Goal: Information Seeking & Learning: Learn about a topic

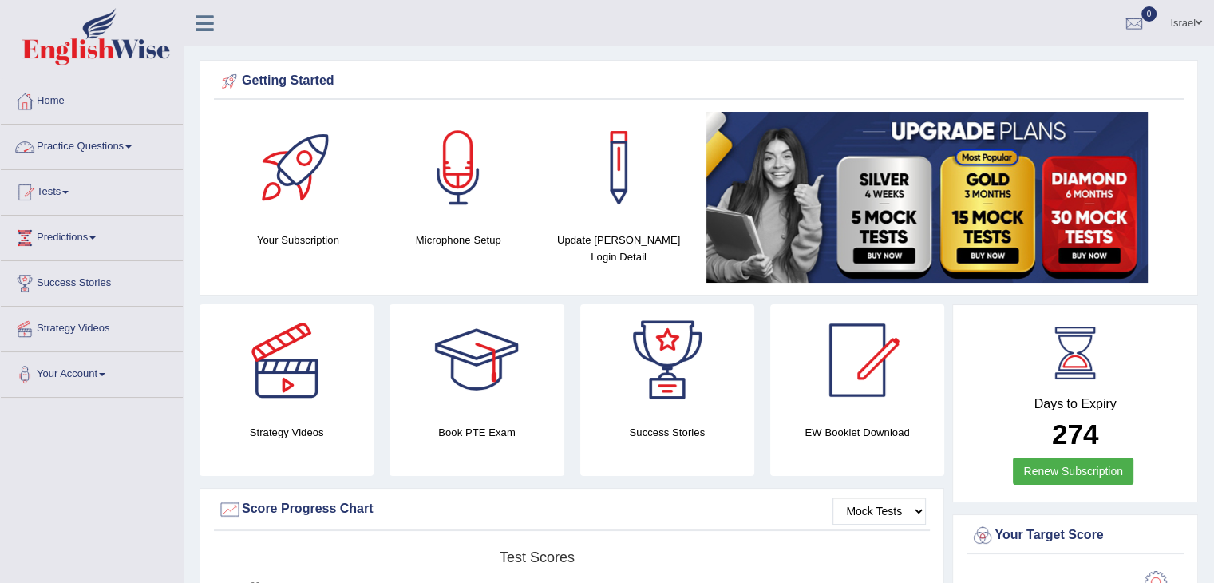
click at [116, 144] on link "Practice Questions" at bounding box center [92, 145] width 182 height 40
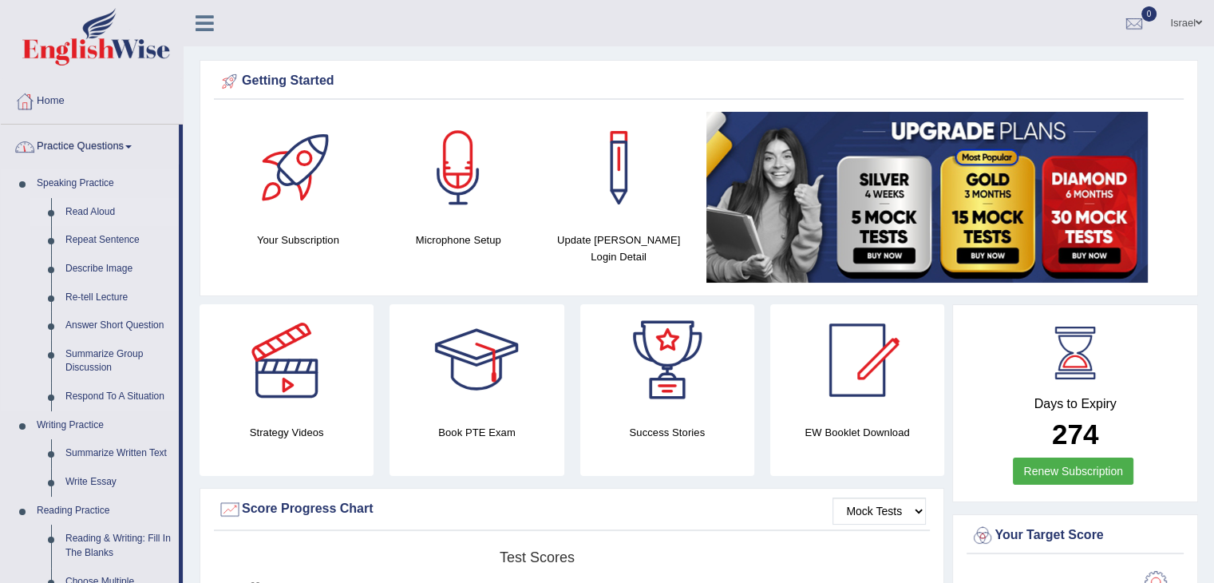
click at [92, 212] on link "Read Aloud" at bounding box center [118, 212] width 121 height 29
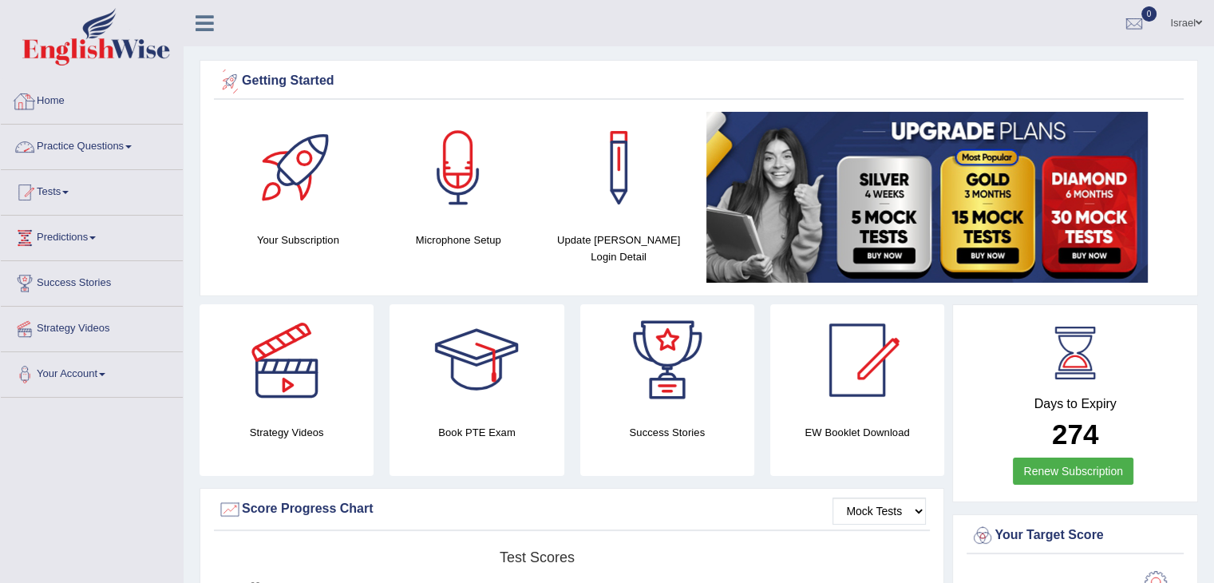
click at [64, 145] on link "Practice Questions" at bounding box center [92, 145] width 182 height 40
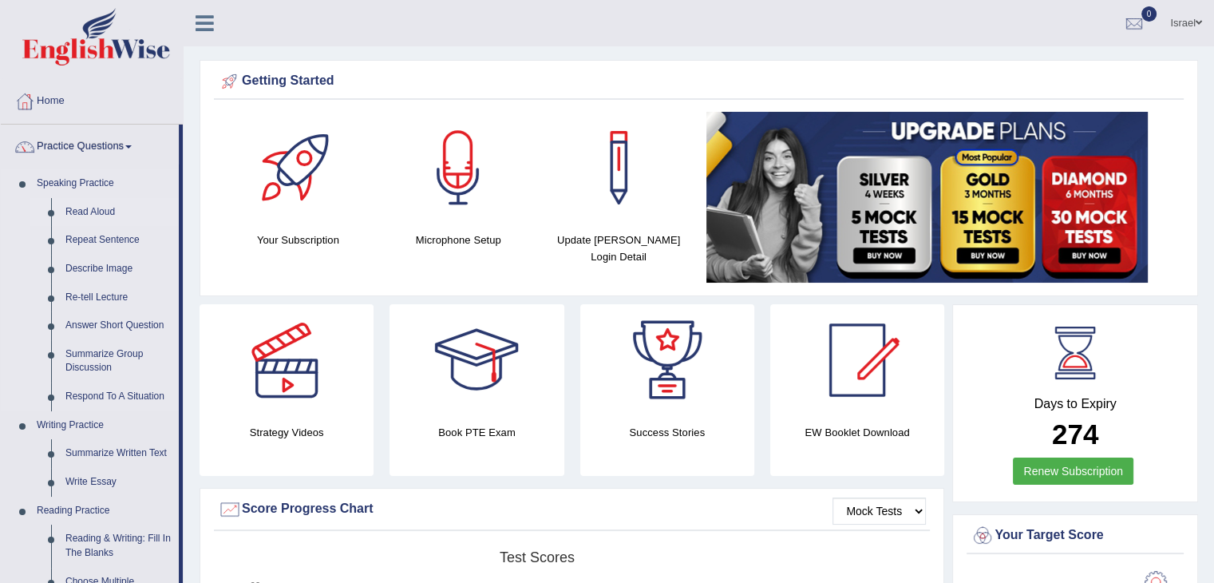
click at [96, 207] on link "Read Aloud" at bounding box center [118, 212] width 121 height 29
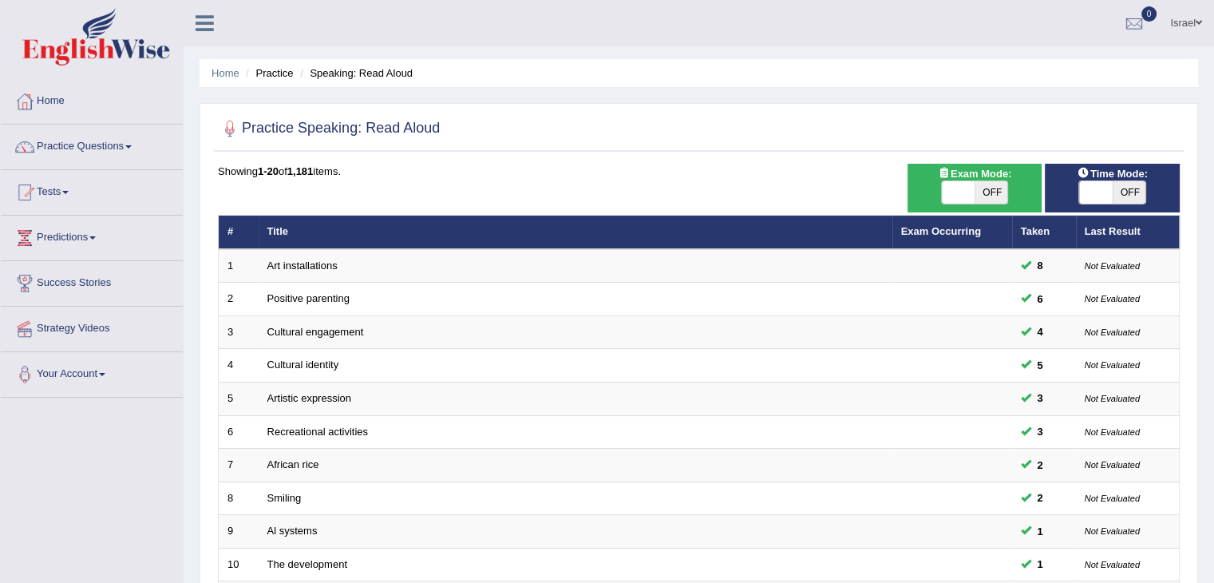
click at [949, 194] on span at bounding box center [959, 192] width 34 height 22
click at [967, 196] on span at bounding box center [959, 192] width 34 height 22
click at [978, 190] on span "OFF" at bounding box center [992, 192] width 34 height 22
checkbox input "true"
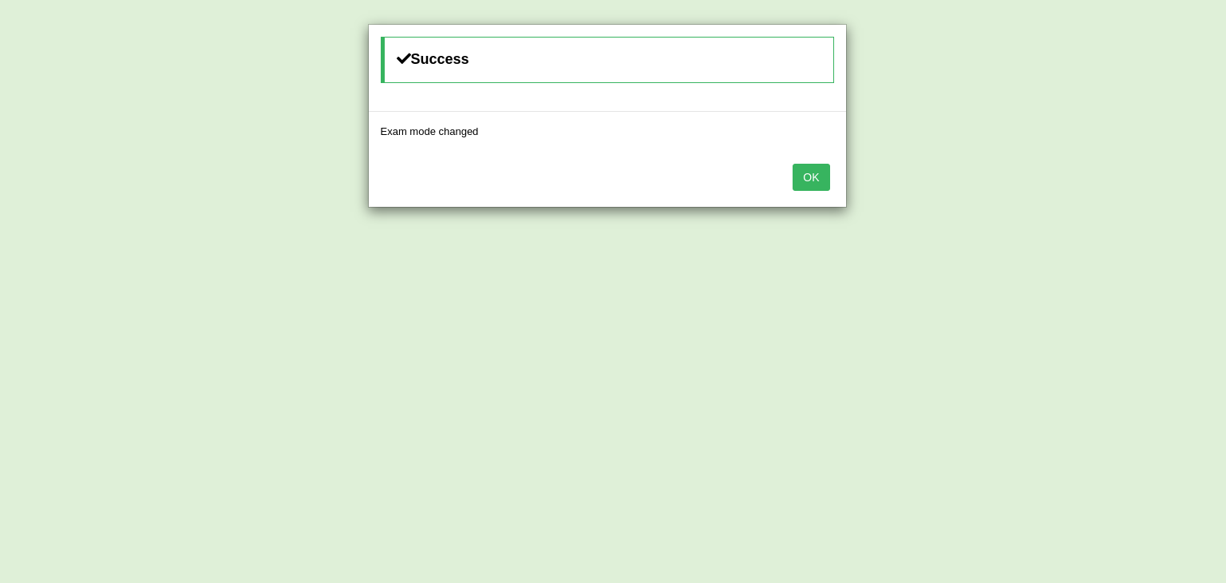
click at [811, 176] on button "OK" at bounding box center [811, 177] width 37 height 27
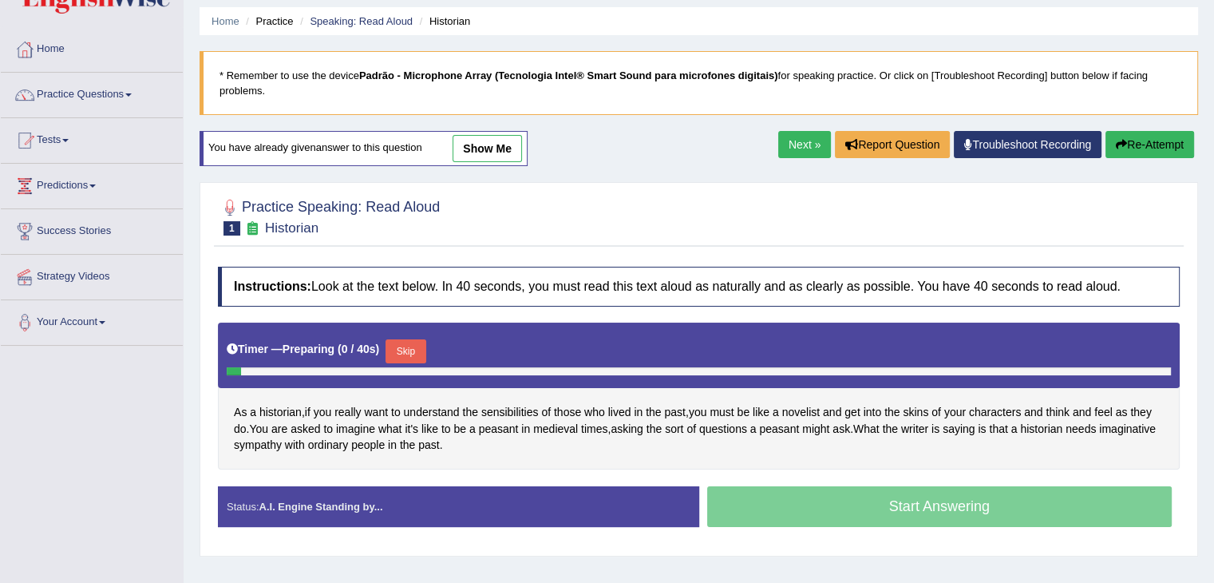
scroll to position [80, 0]
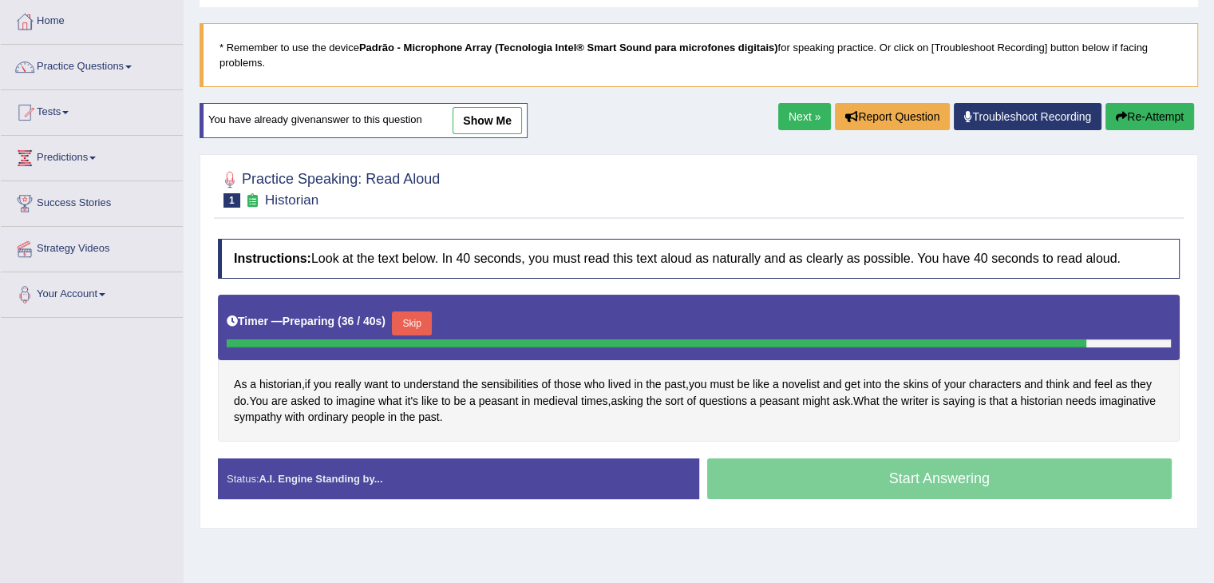
click at [407, 311] on button "Skip" at bounding box center [412, 323] width 40 height 24
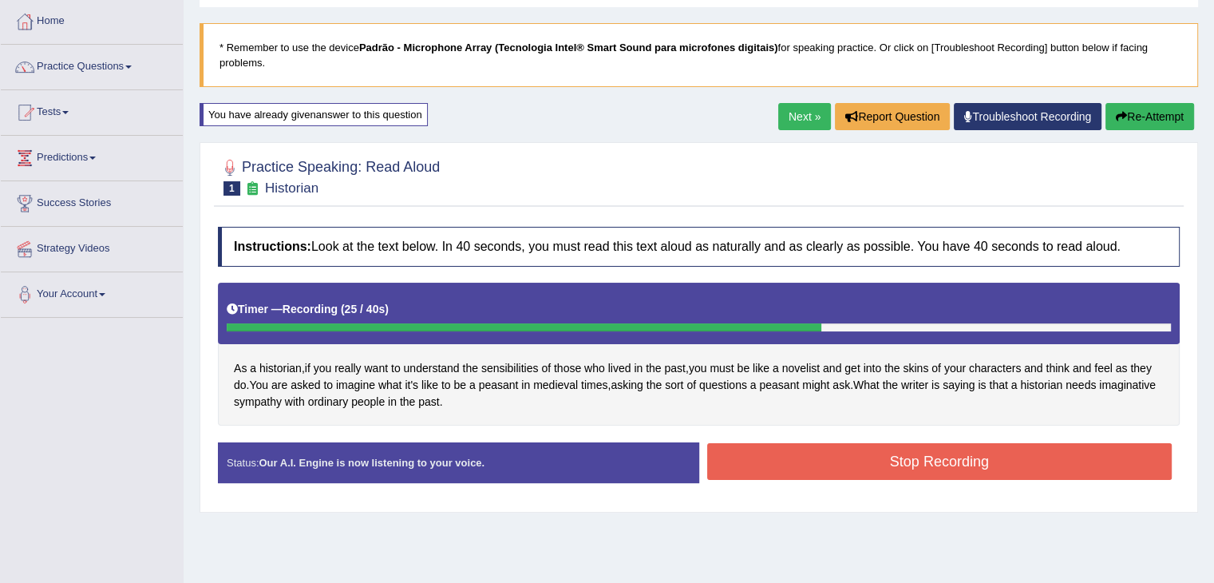
click at [932, 444] on button "Stop Recording" at bounding box center [939, 461] width 465 height 37
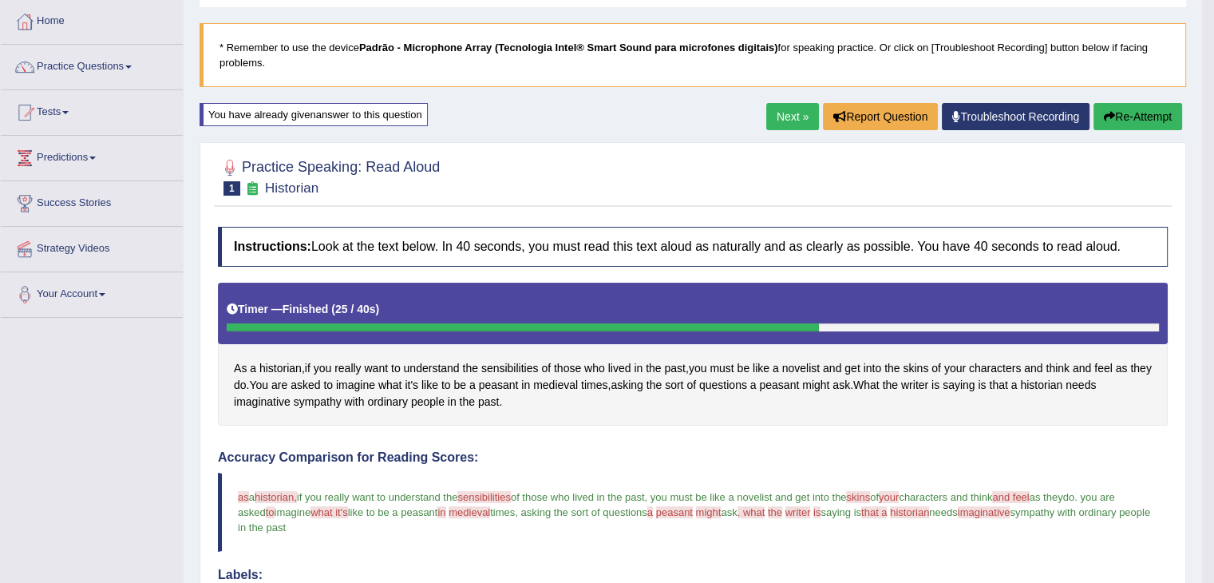
click at [792, 119] on link "Next »" at bounding box center [792, 116] width 53 height 27
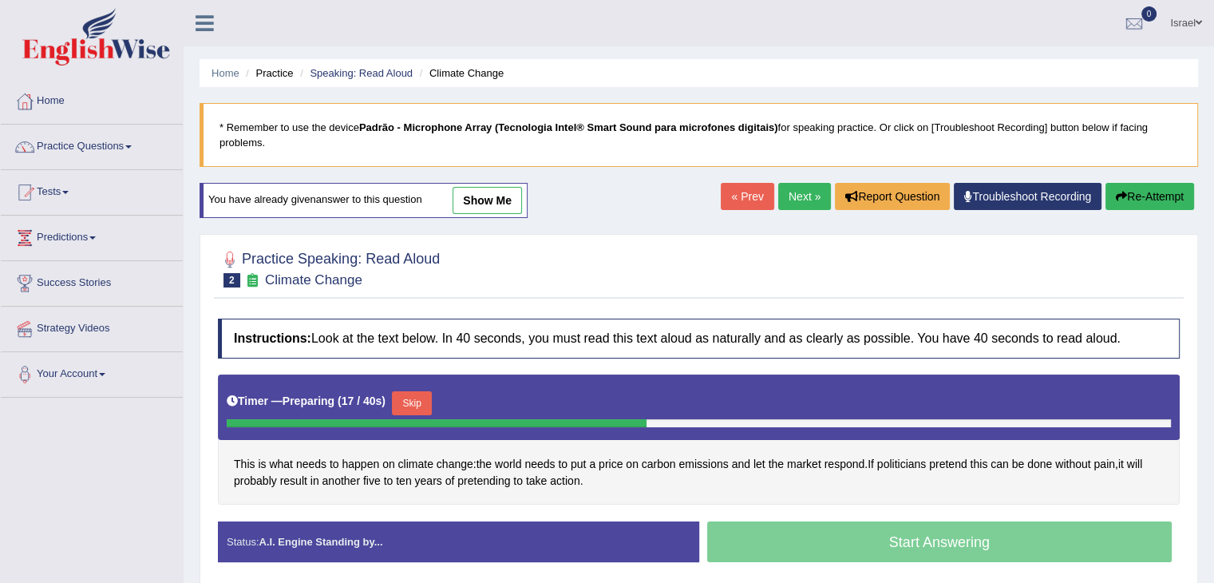
click at [420, 391] on button "Skip" at bounding box center [412, 403] width 40 height 24
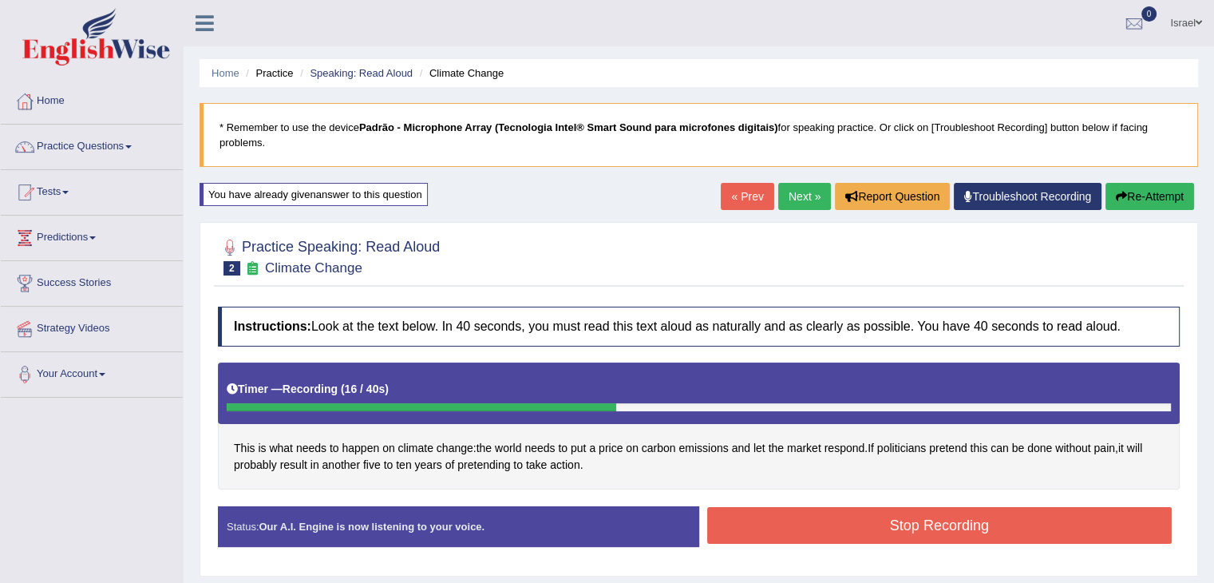
click at [785, 507] on button "Stop Recording" at bounding box center [939, 525] width 465 height 37
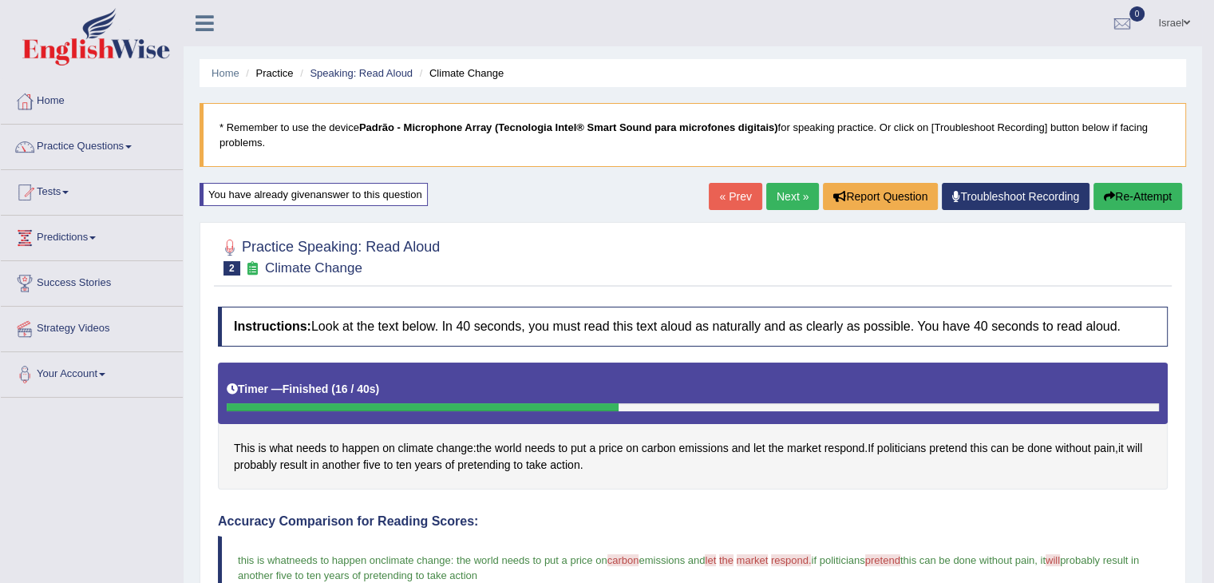
click at [801, 197] on link "Next »" at bounding box center [792, 196] width 53 height 27
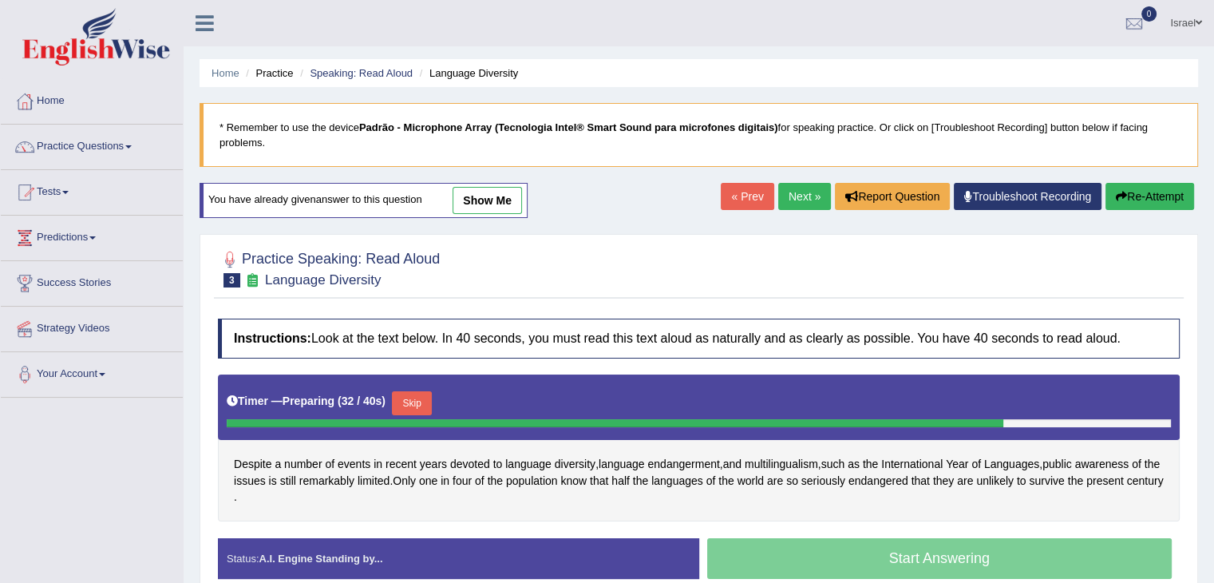
click at [403, 391] on button "Skip" at bounding box center [412, 403] width 40 height 24
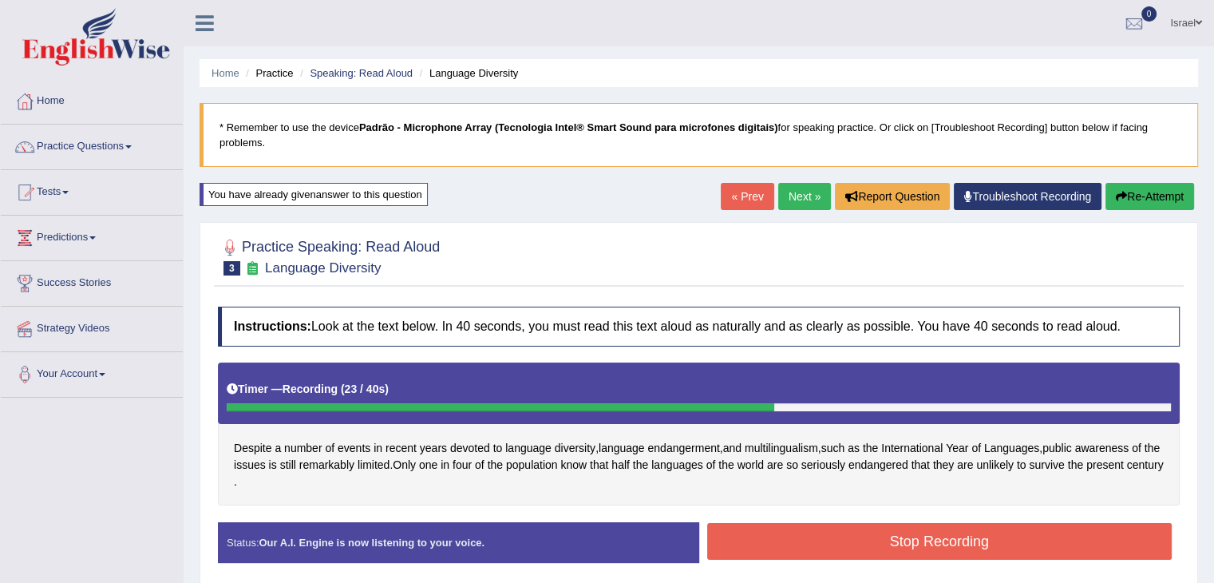
click at [795, 523] on button "Stop Recording" at bounding box center [939, 541] width 465 height 37
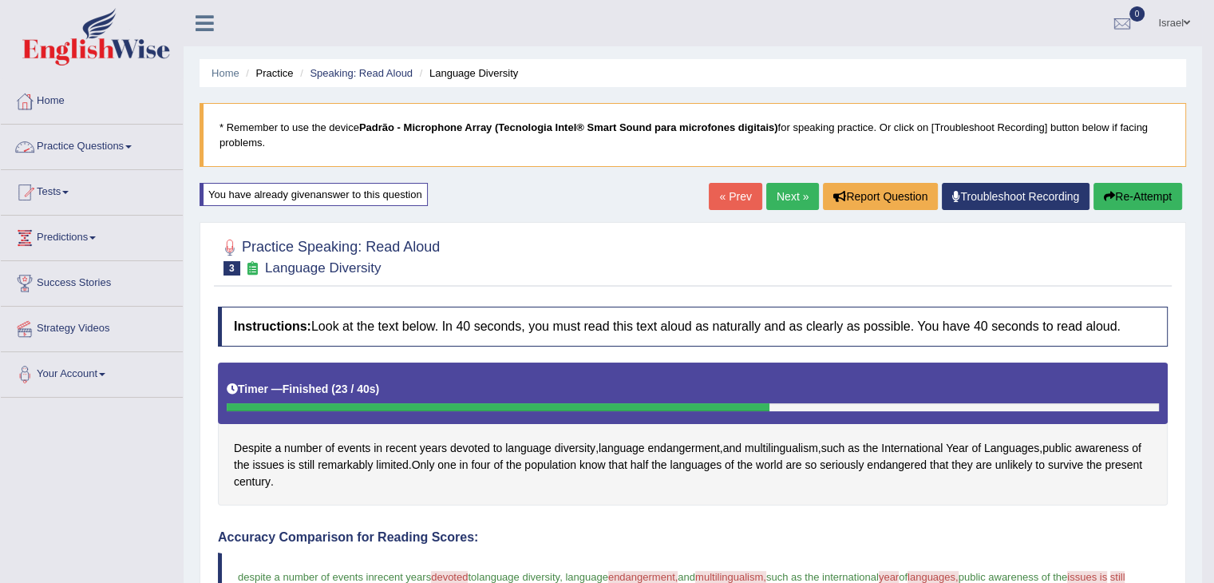
click at [99, 144] on link "Practice Questions" at bounding box center [92, 145] width 182 height 40
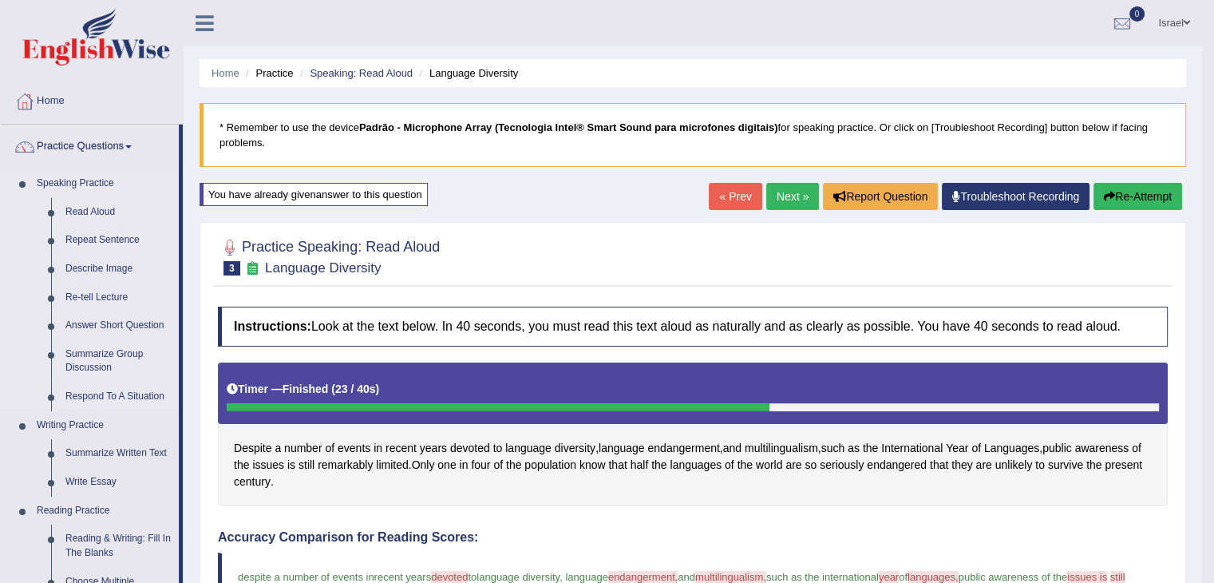
click at [99, 202] on link "Read Aloud" at bounding box center [118, 212] width 121 height 29
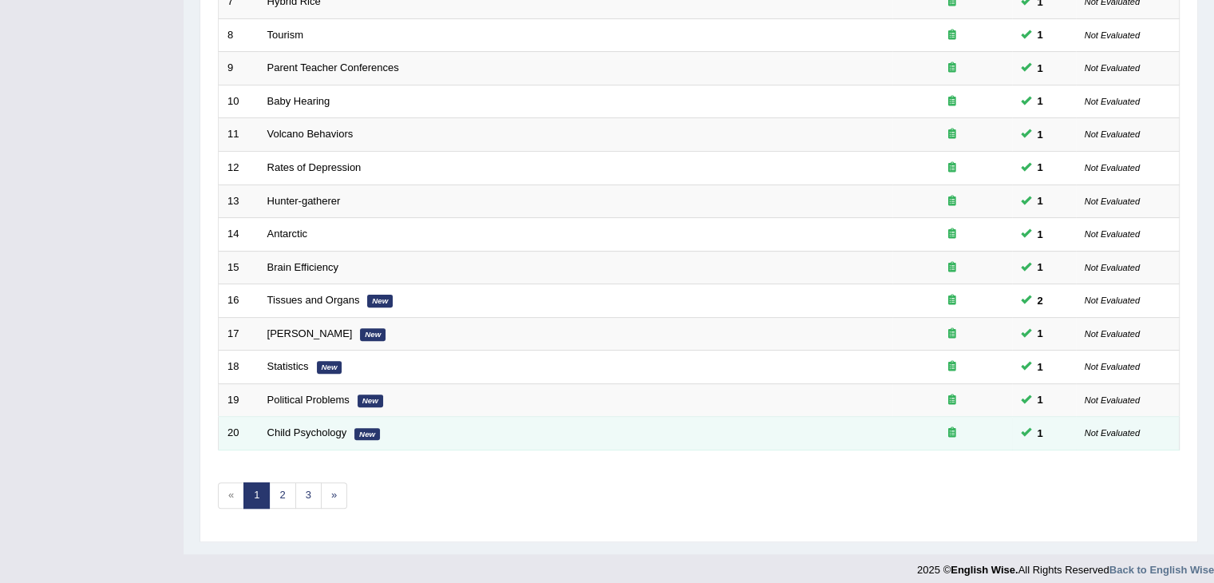
scroll to position [469, 0]
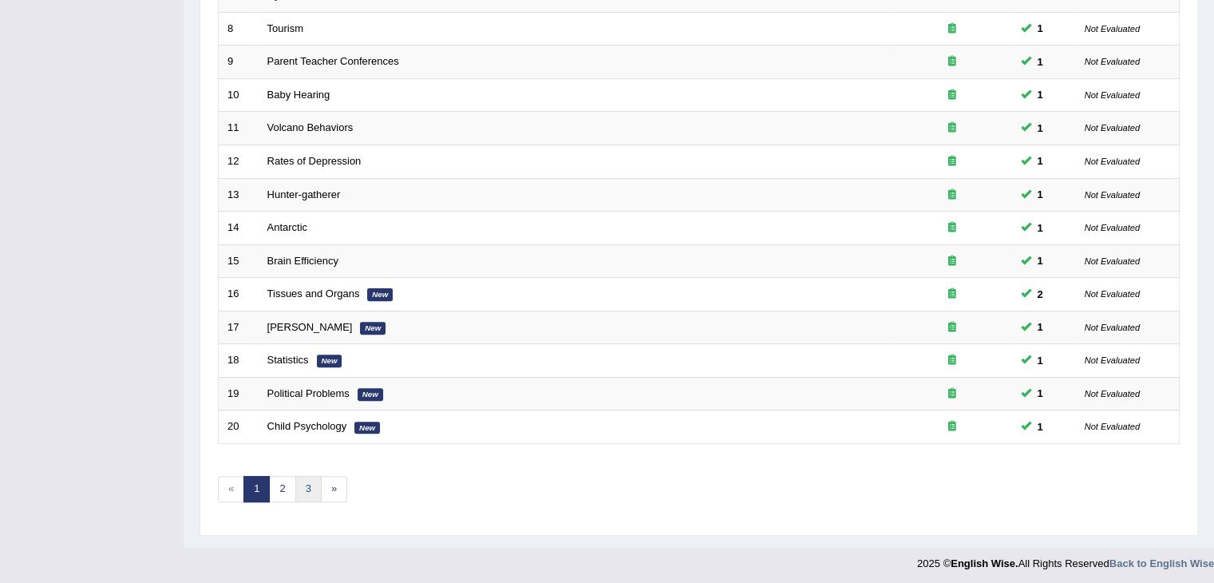
click at [300, 486] on link "3" at bounding box center [308, 489] width 26 height 26
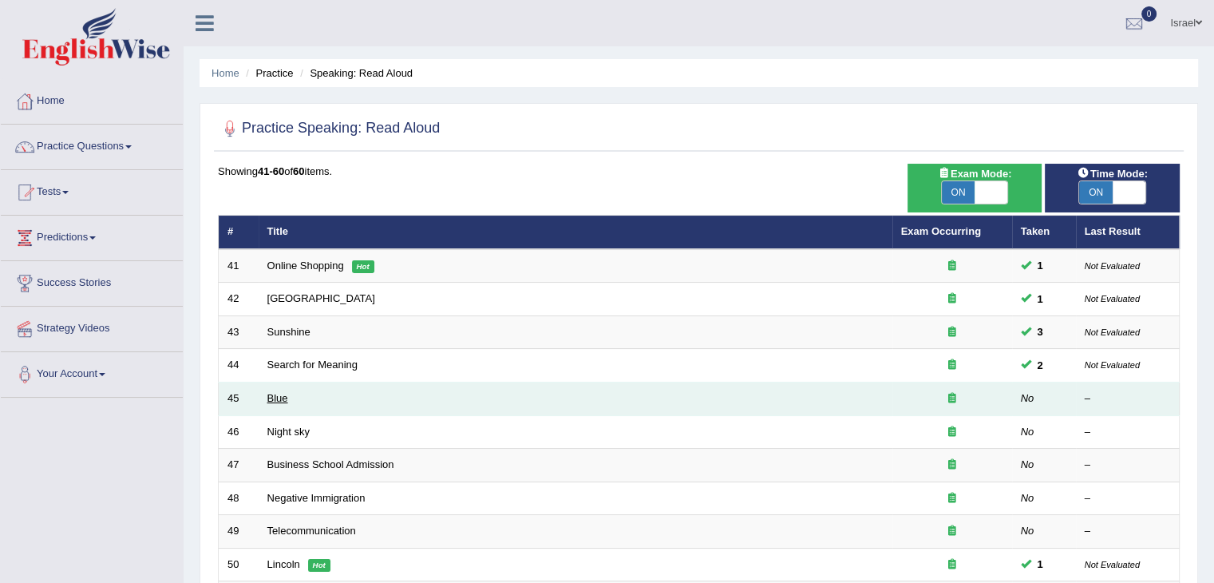
click at [280, 393] on link "Blue" at bounding box center [277, 398] width 21 height 12
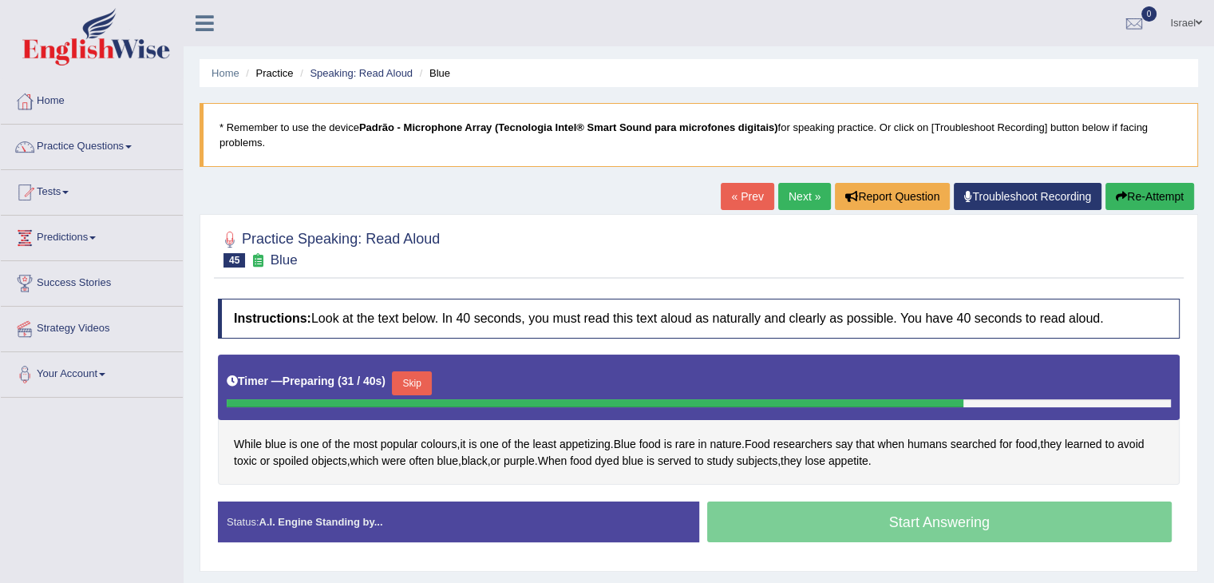
click at [402, 371] on button "Skip" at bounding box center [412, 383] width 40 height 24
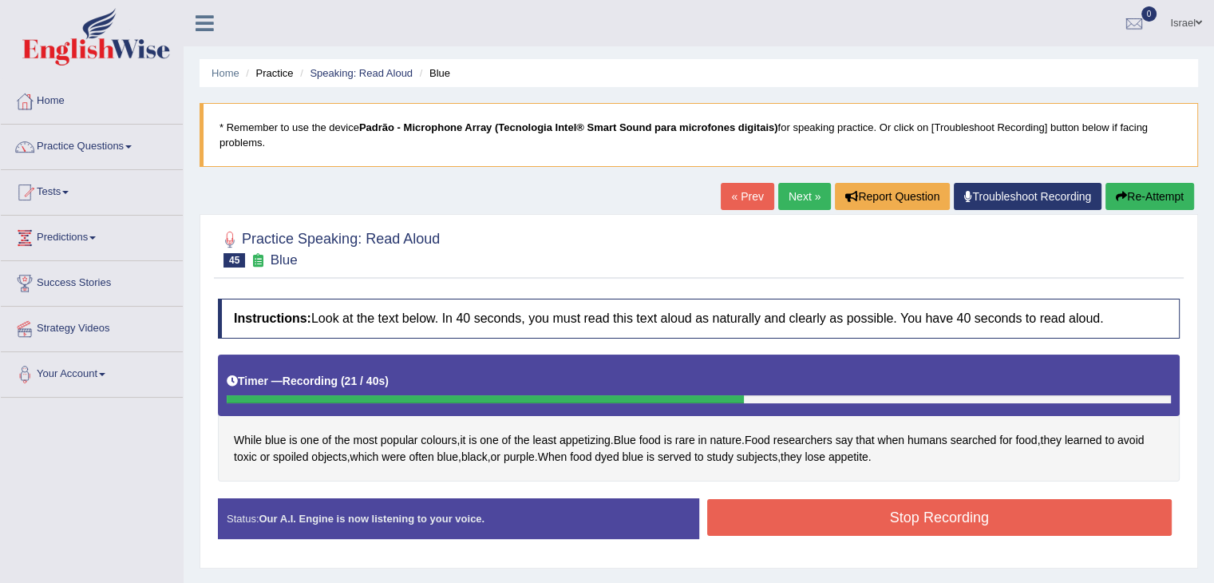
click at [865, 500] on button "Stop Recording" at bounding box center [939, 517] width 465 height 37
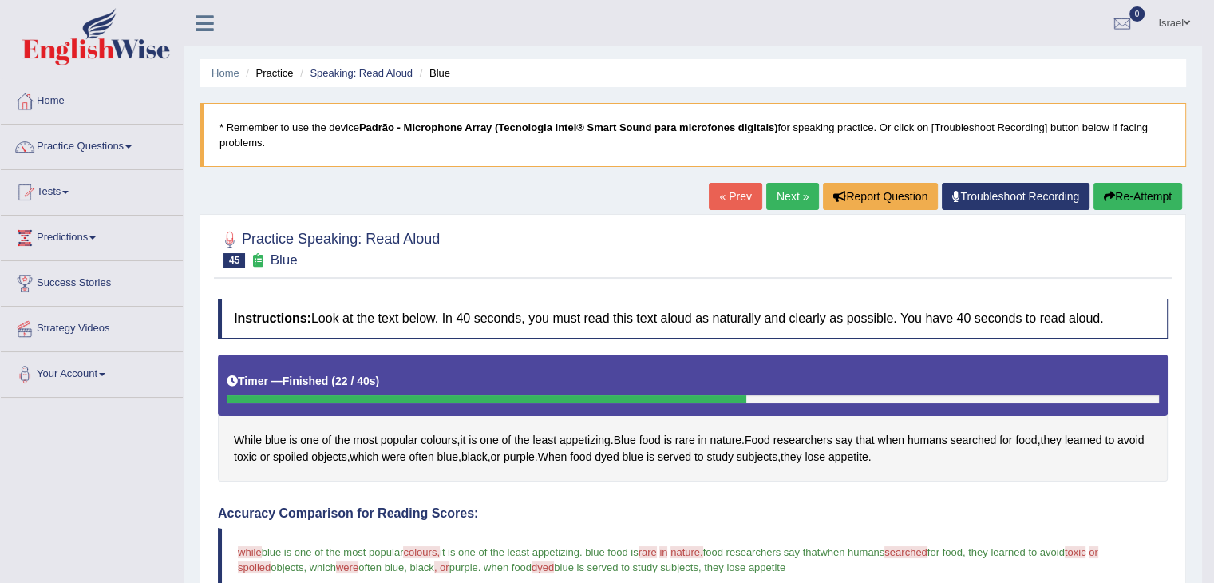
click at [779, 200] on link "Next »" at bounding box center [792, 196] width 53 height 27
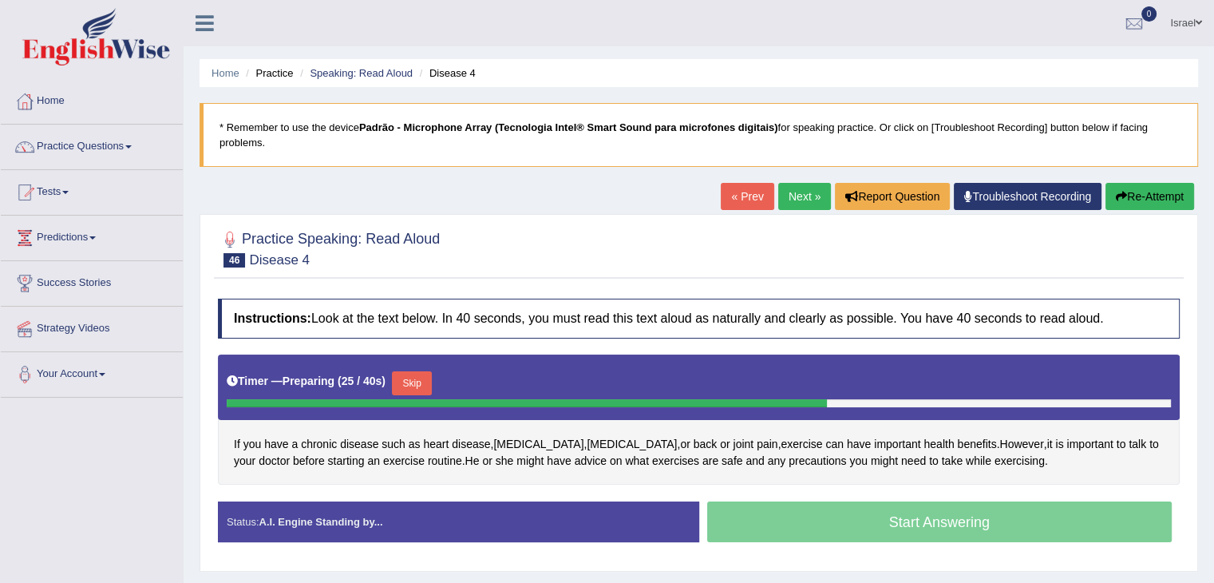
click at [412, 371] on button "Skip" at bounding box center [412, 383] width 40 height 24
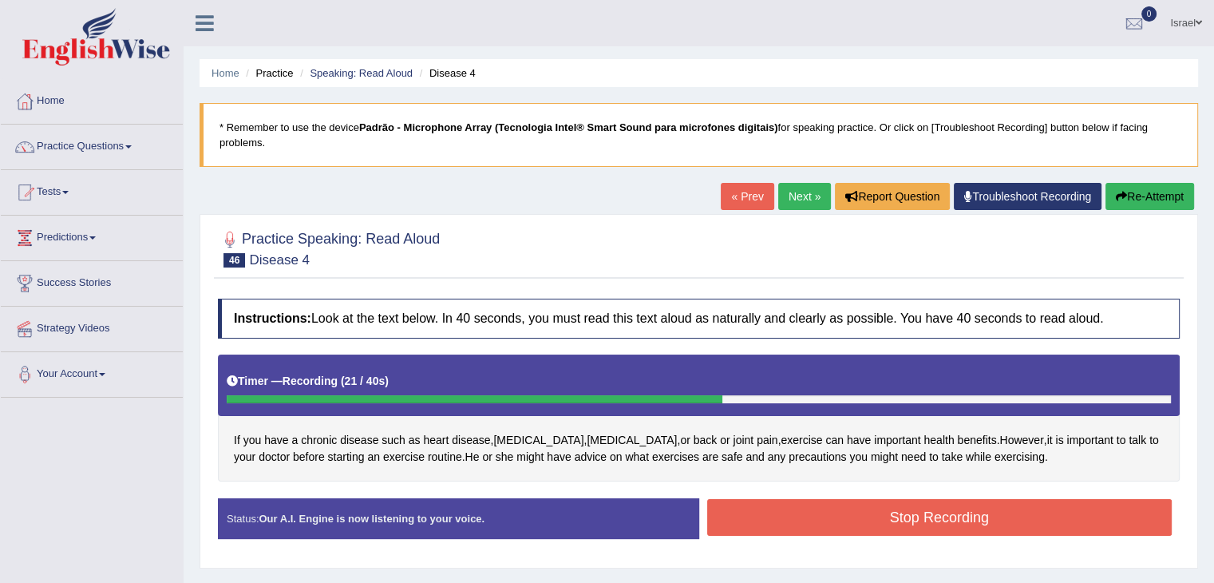
click at [939, 499] on button "Stop Recording" at bounding box center [939, 517] width 465 height 37
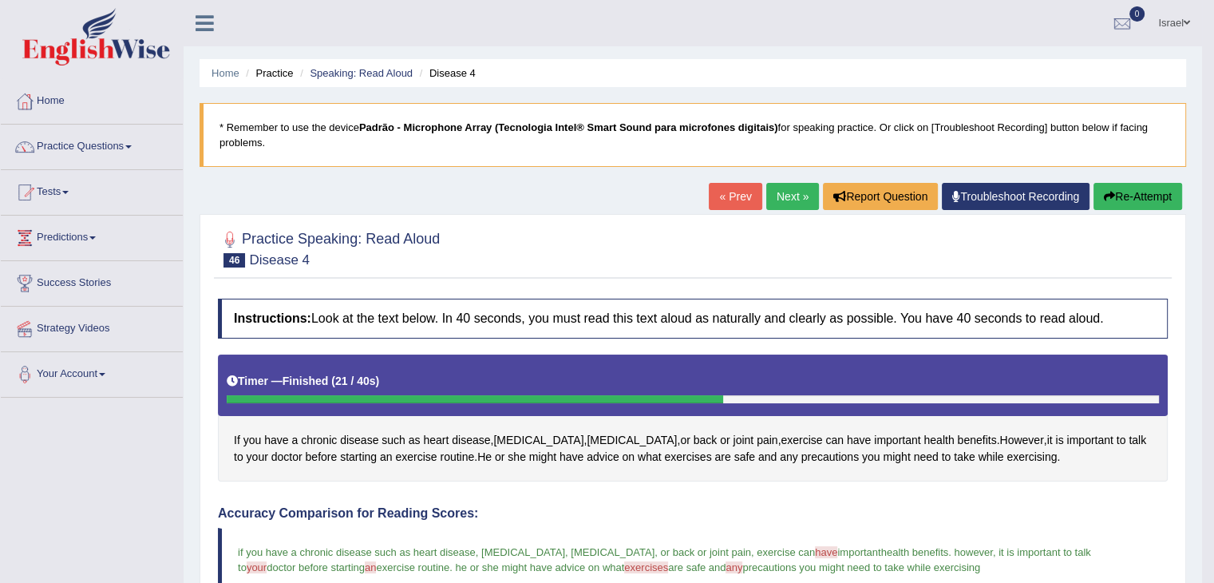
click at [789, 200] on link "Next »" at bounding box center [792, 196] width 53 height 27
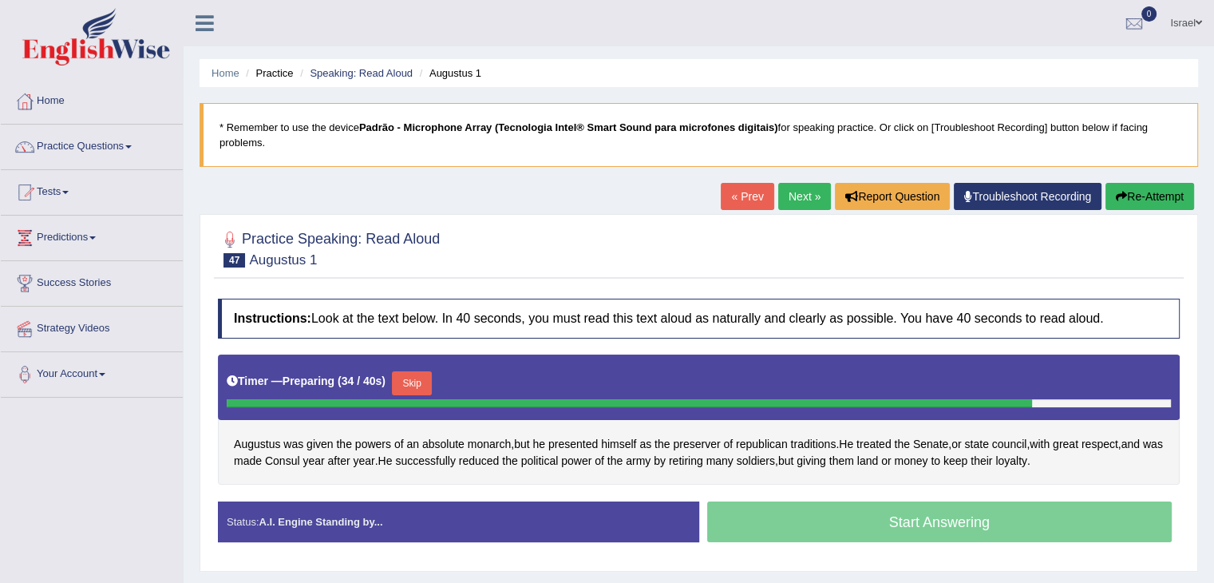
click at [405, 371] on button "Skip" at bounding box center [412, 383] width 40 height 24
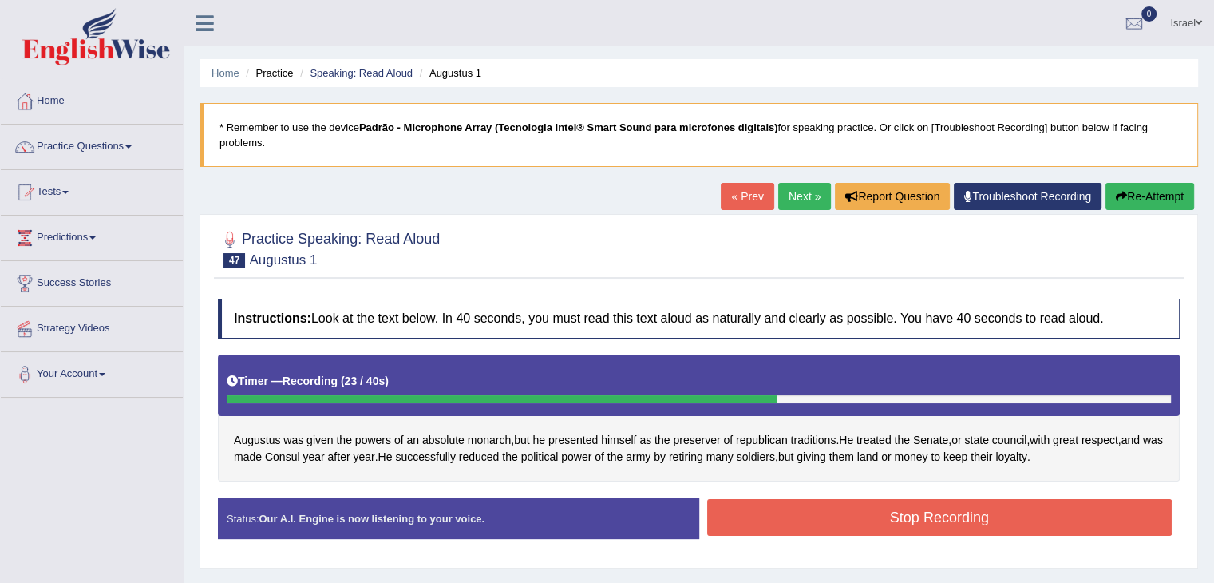
click at [898, 499] on button "Stop Recording" at bounding box center [939, 517] width 465 height 37
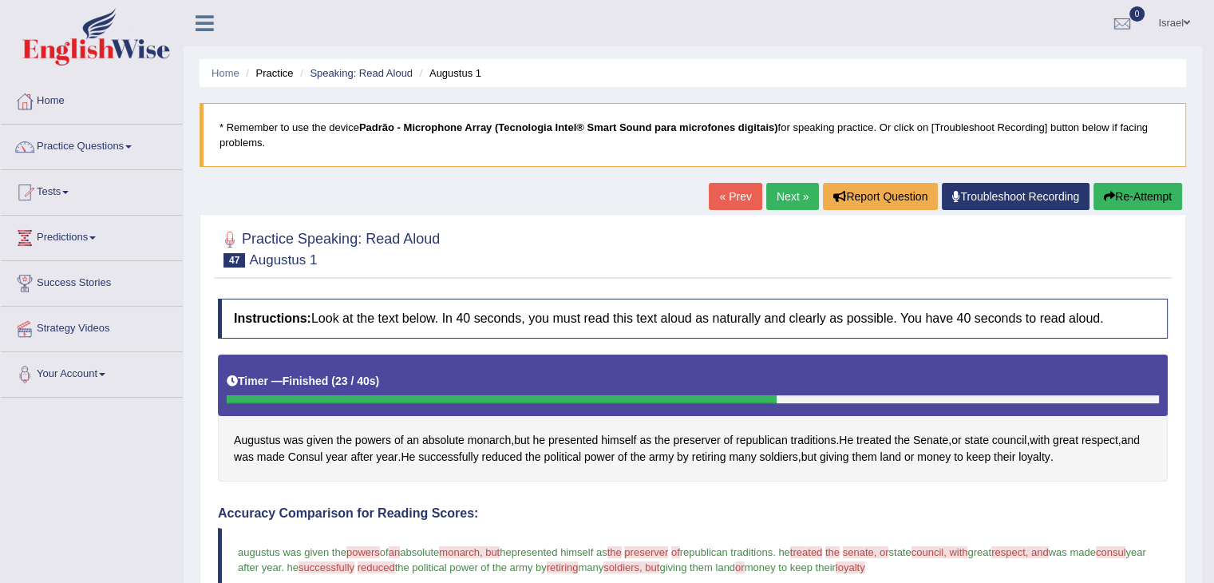
click at [801, 192] on link "Next »" at bounding box center [792, 196] width 53 height 27
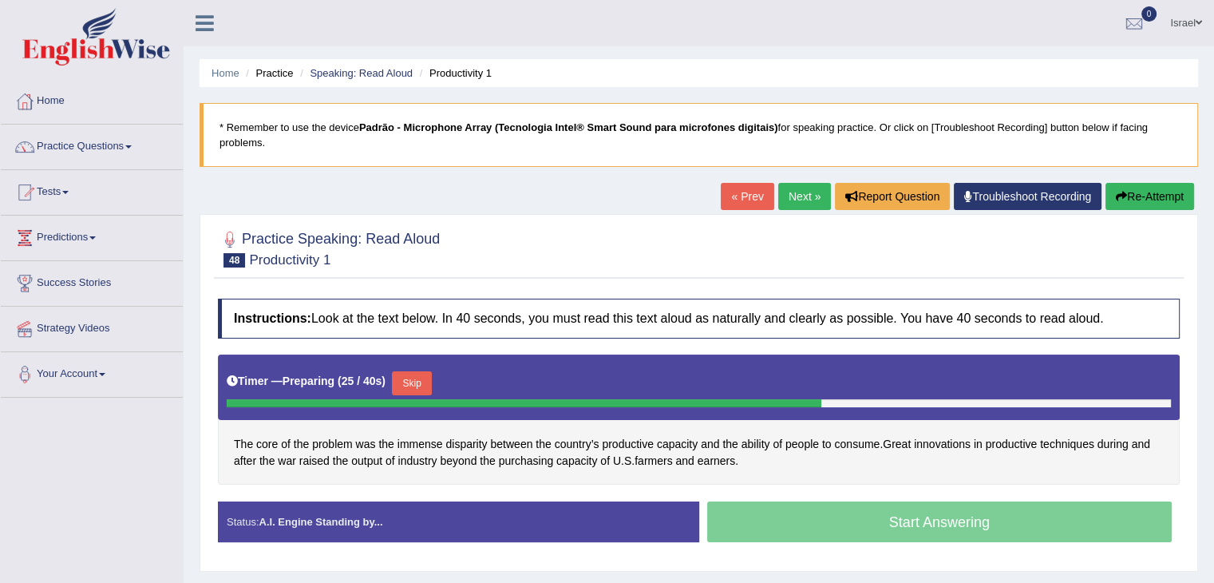
click at [413, 371] on button "Skip" at bounding box center [412, 383] width 40 height 24
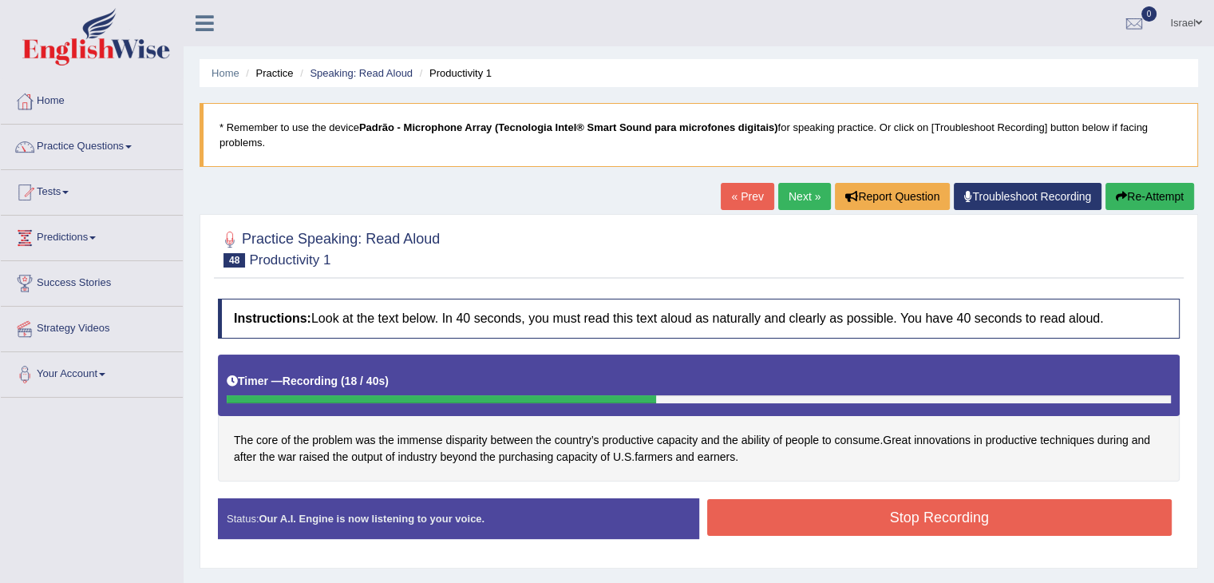
click at [869, 508] on button "Stop Recording" at bounding box center [939, 517] width 465 height 37
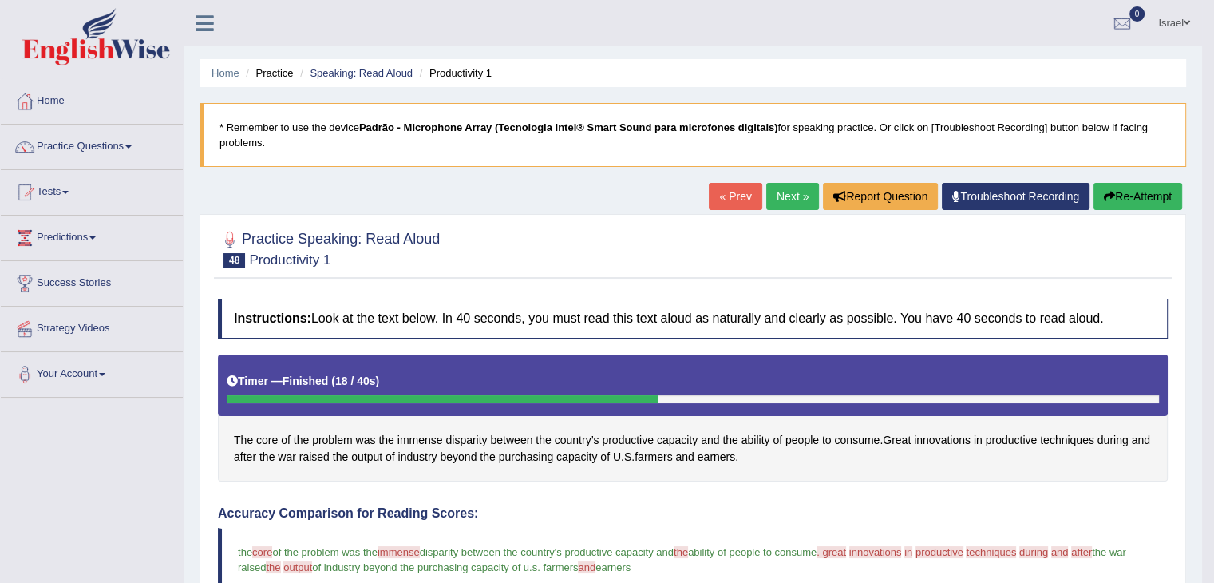
click at [782, 199] on link "Next »" at bounding box center [792, 196] width 53 height 27
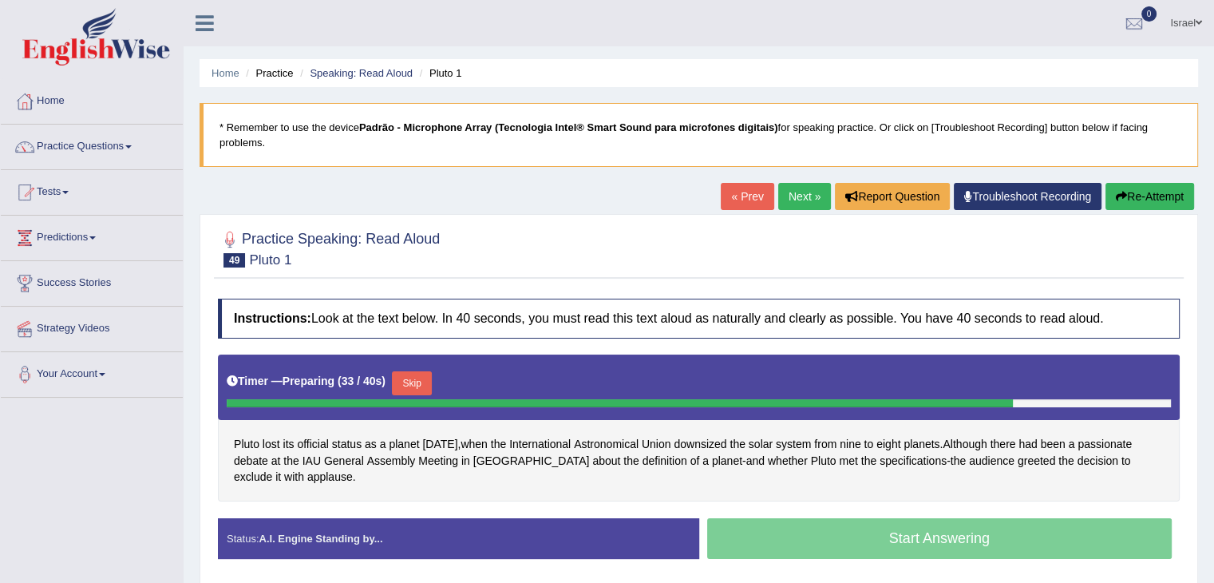
click at [413, 371] on button "Skip" at bounding box center [412, 383] width 40 height 24
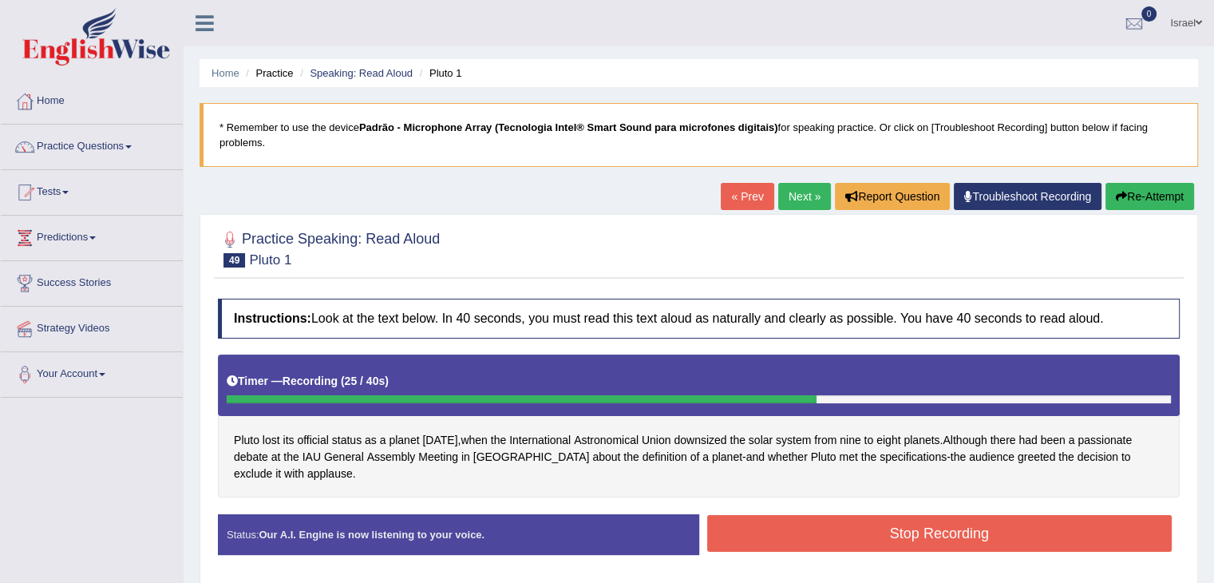
click at [896, 515] on button "Stop Recording" at bounding box center [939, 533] width 465 height 37
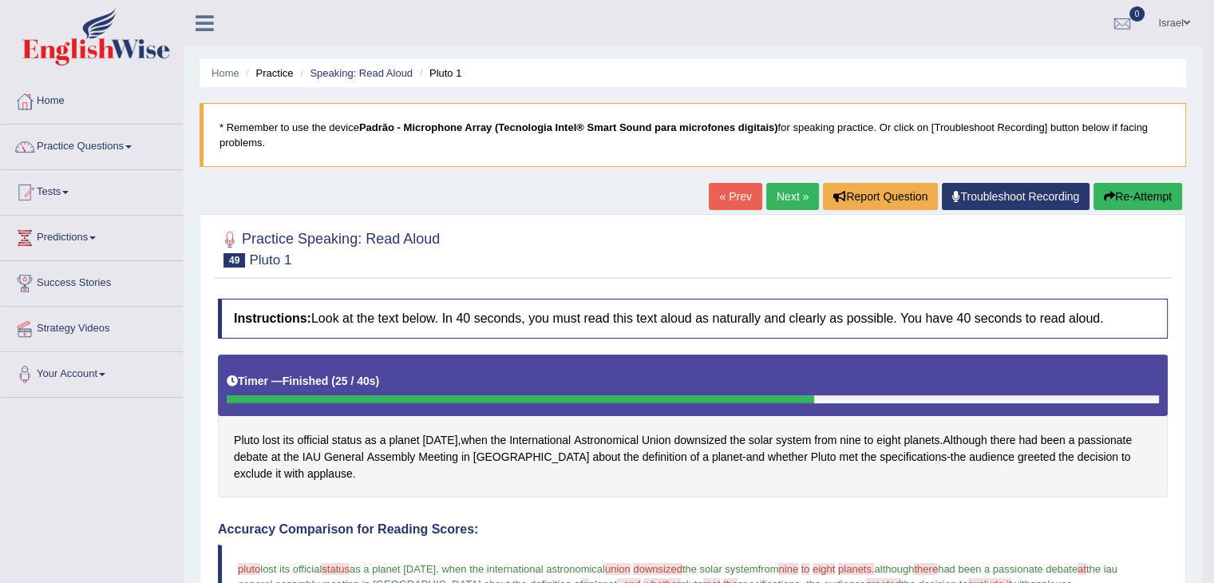
click at [789, 198] on link "Next »" at bounding box center [792, 196] width 53 height 27
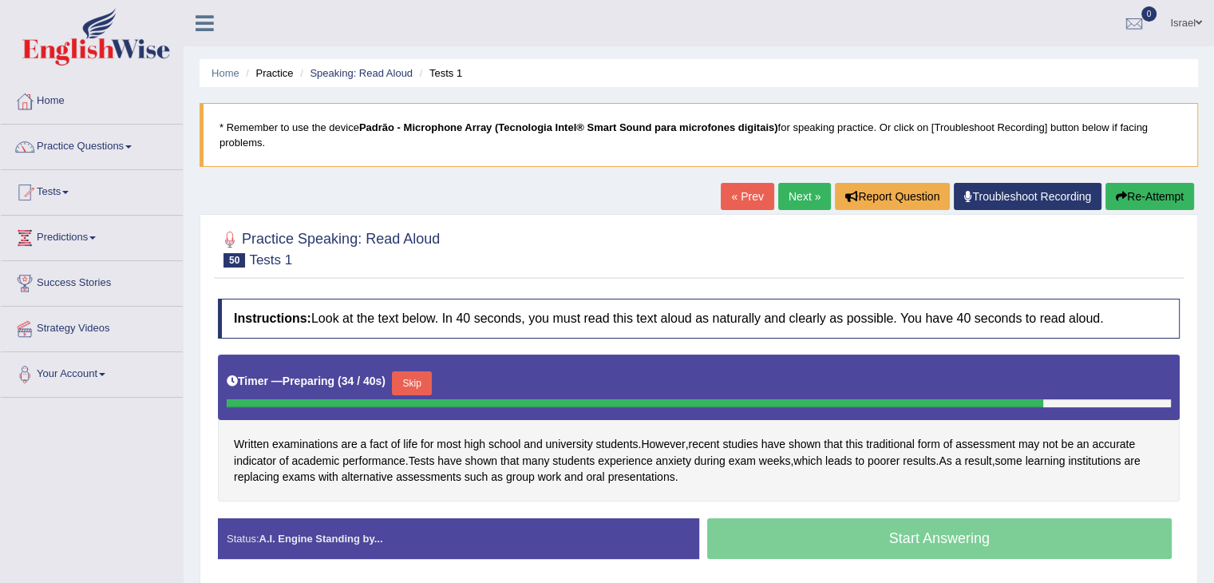
click at [409, 371] on button "Skip" at bounding box center [412, 383] width 40 height 24
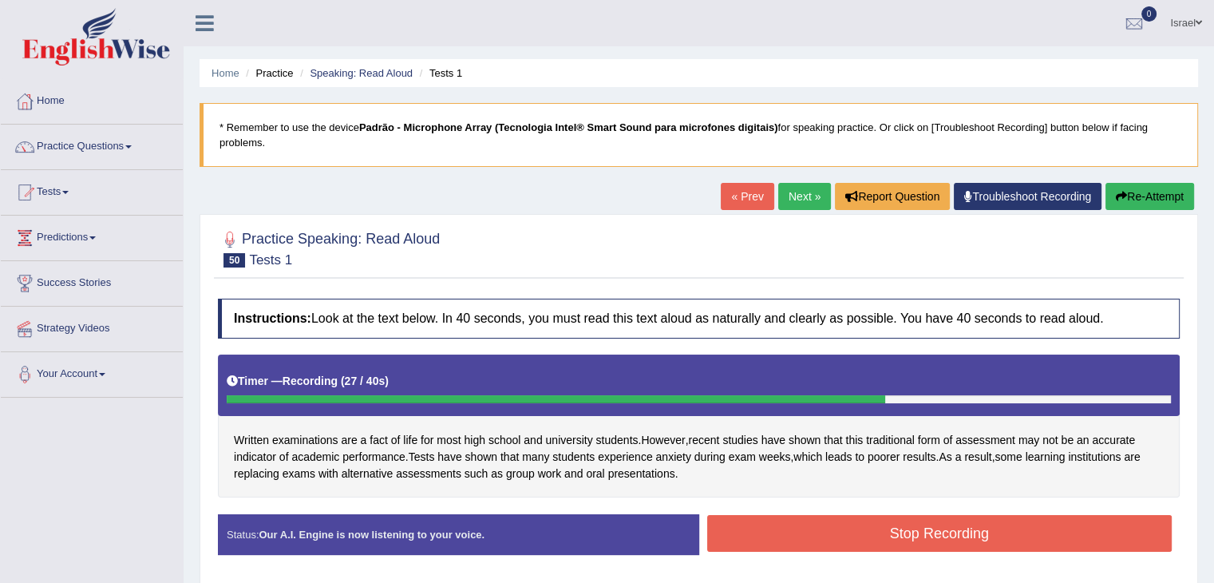
click at [817, 515] on button "Stop Recording" at bounding box center [939, 533] width 465 height 37
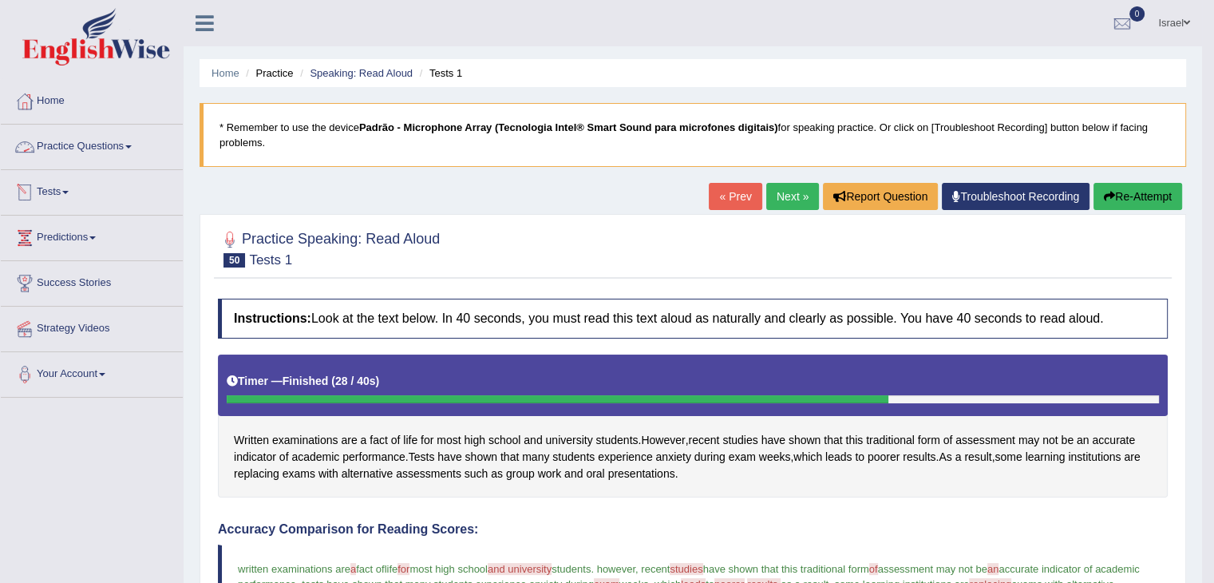
click at [105, 136] on link "Practice Questions" at bounding box center [92, 145] width 182 height 40
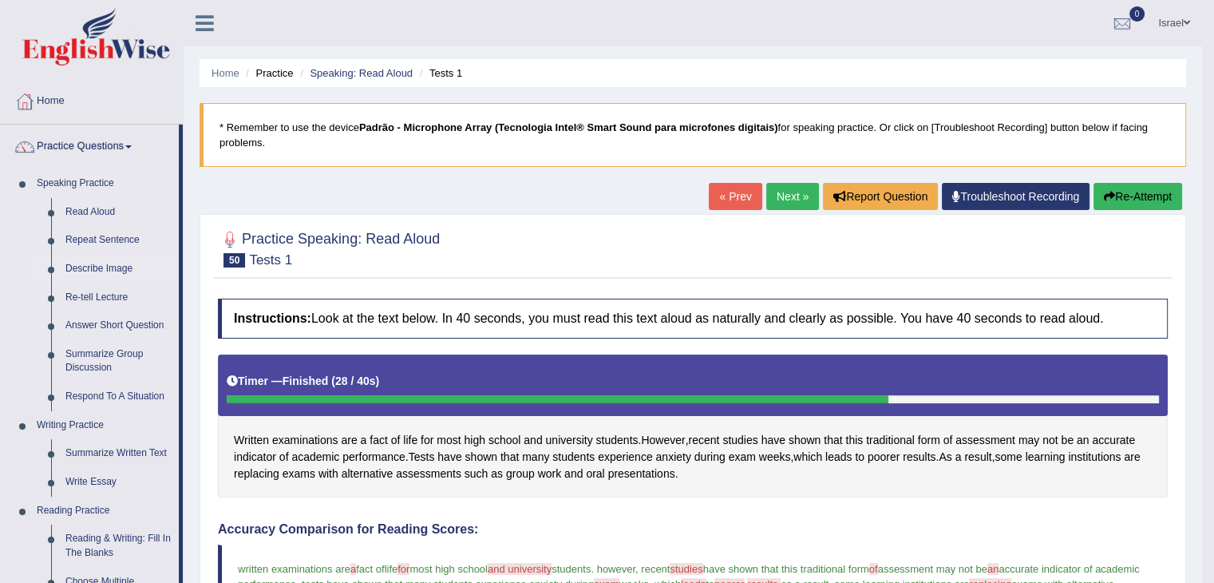
click at [98, 272] on link "Describe Image" at bounding box center [118, 269] width 121 height 29
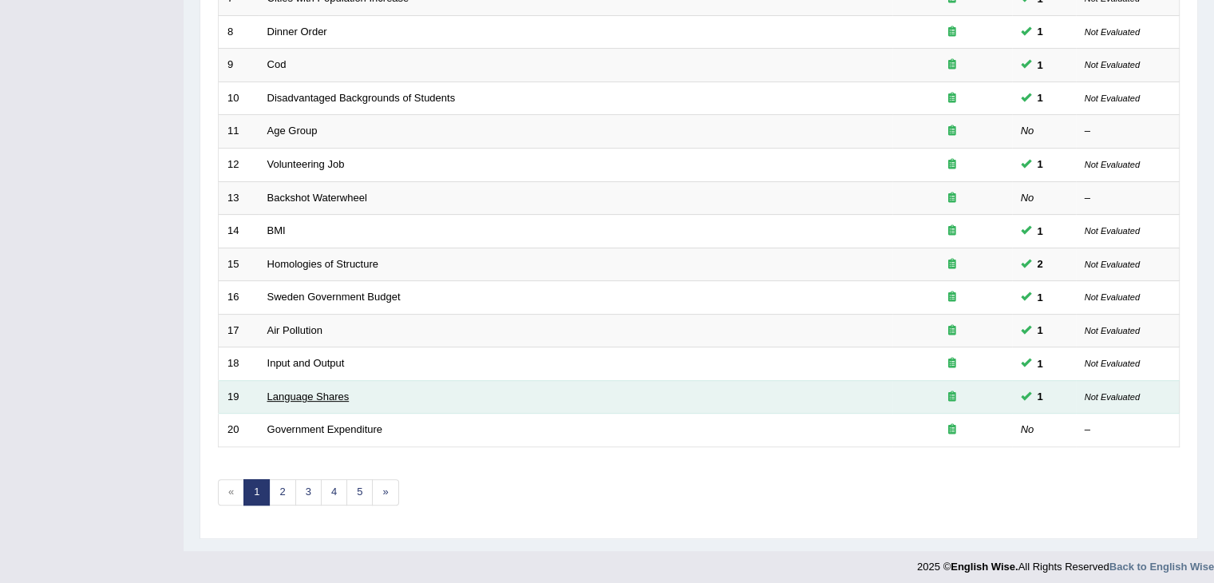
scroll to position [469, 0]
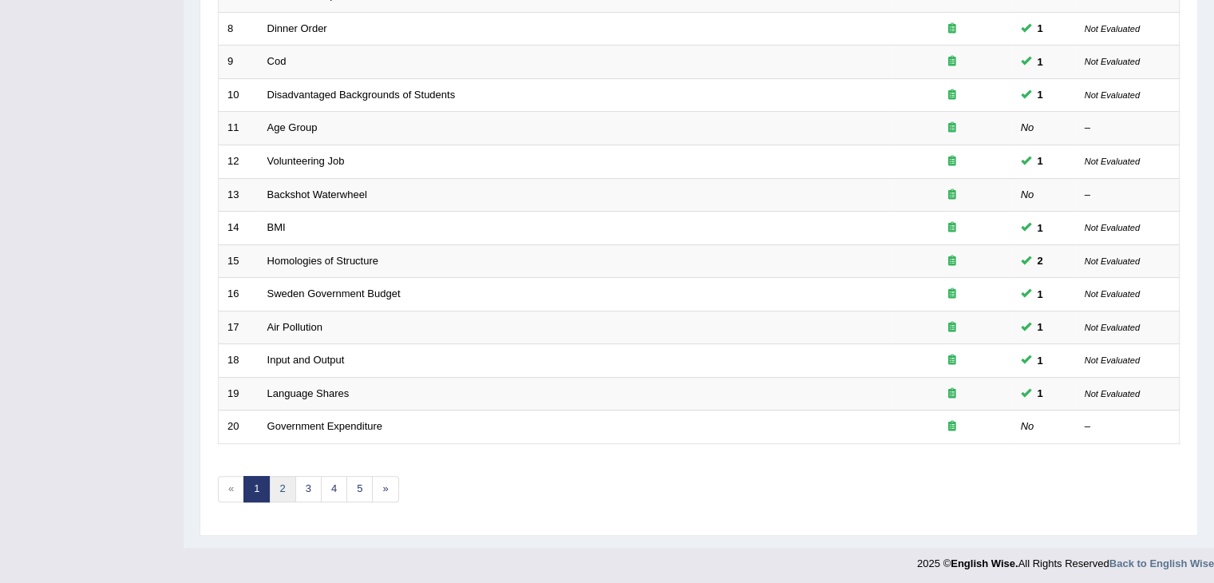
click at [288, 476] on link "2" at bounding box center [282, 489] width 26 height 26
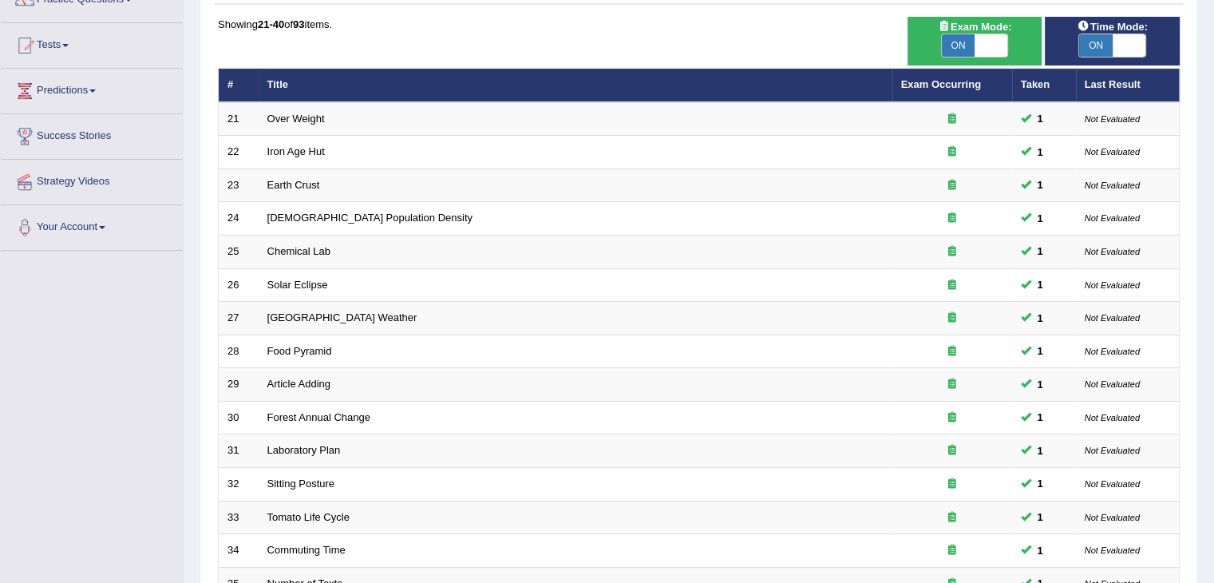
scroll to position [469, 0]
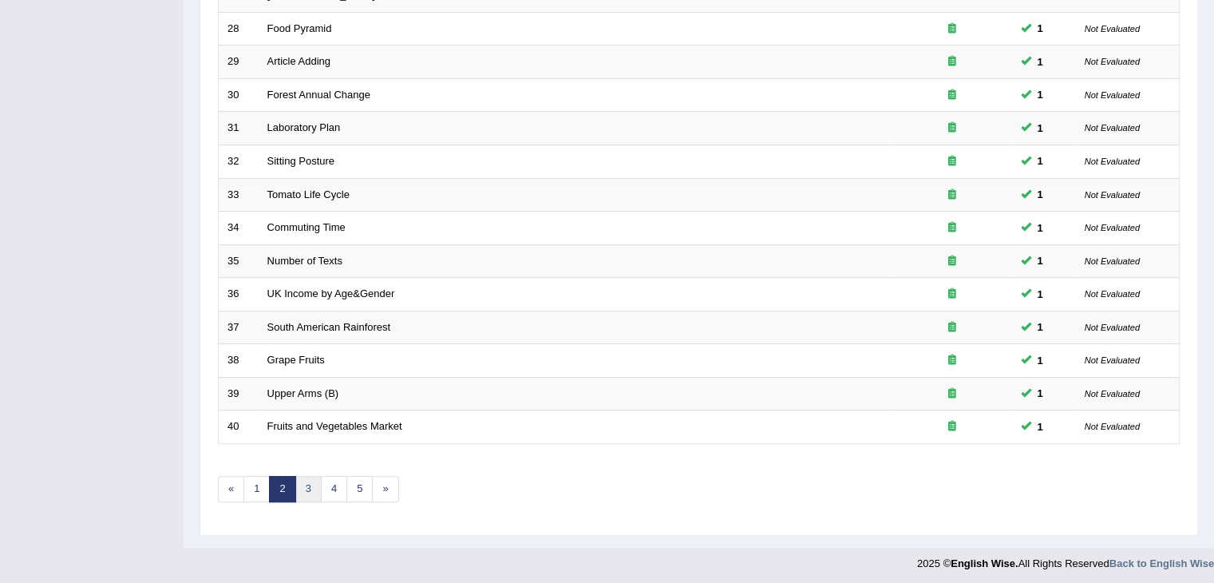
click at [302, 488] on link "3" at bounding box center [308, 489] width 26 height 26
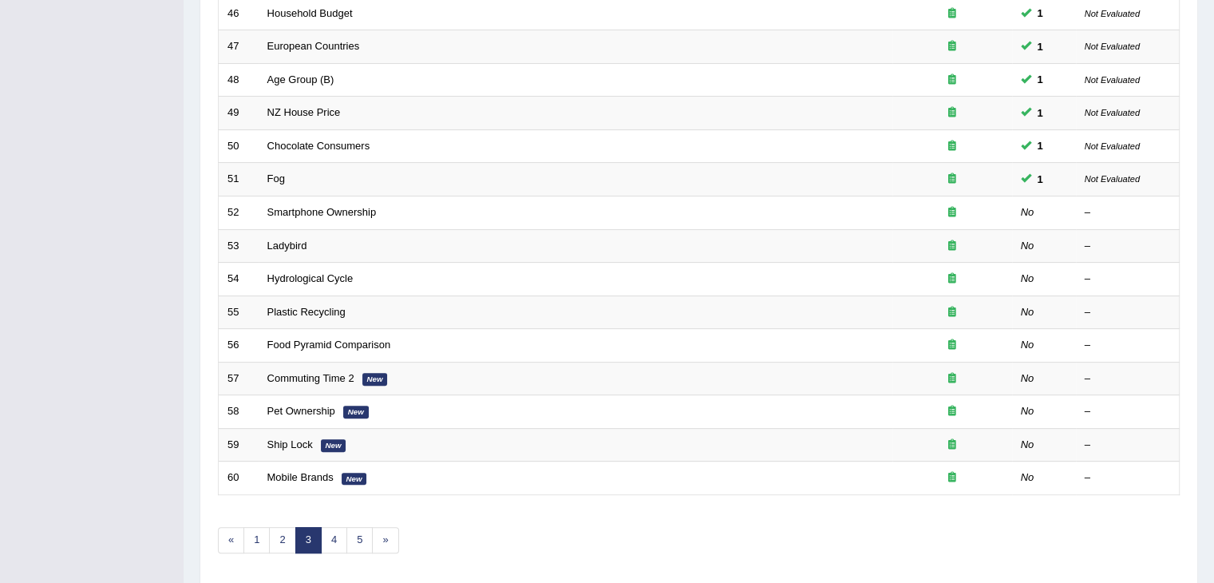
scroll to position [469, 0]
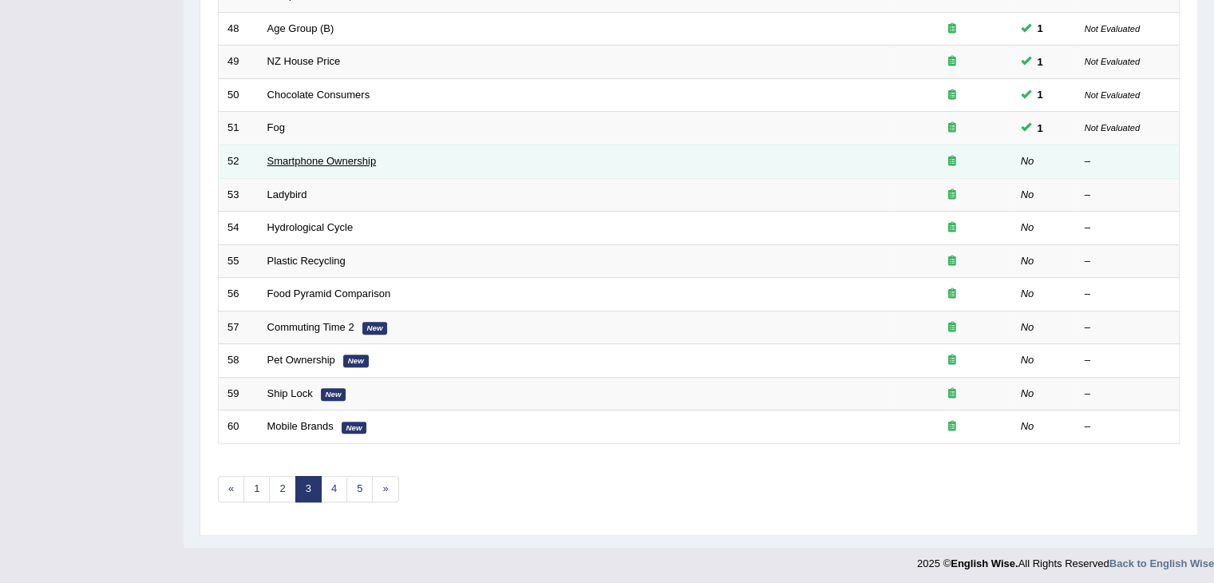
click at [297, 160] on link "Smartphone Ownership" at bounding box center [321, 161] width 109 height 12
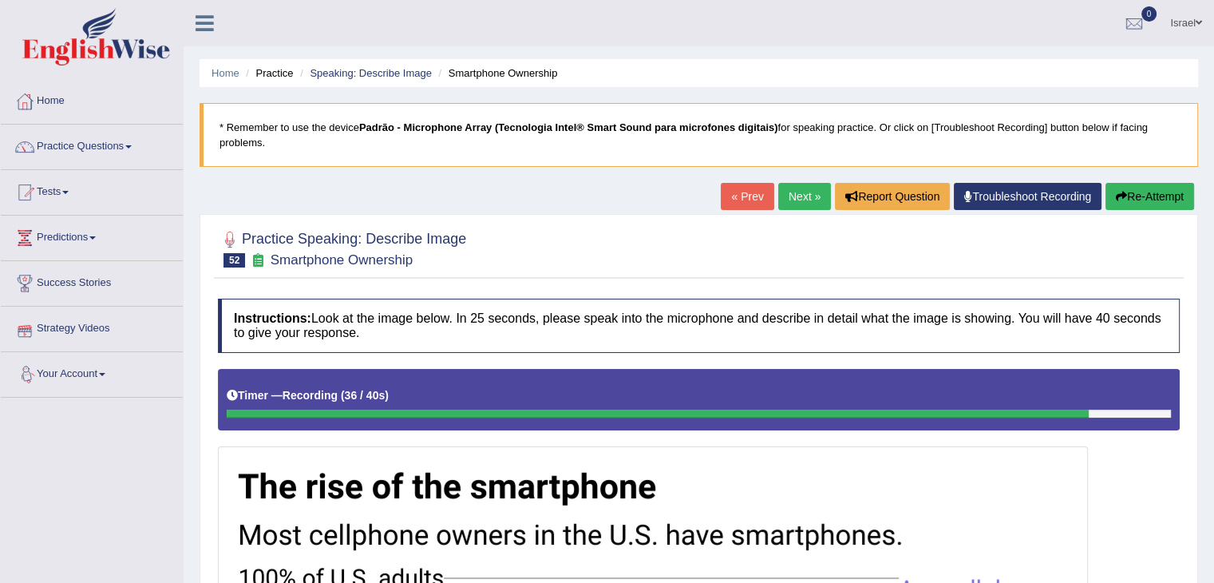
click at [801, 183] on link "Next »" at bounding box center [804, 196] width 53 height 27
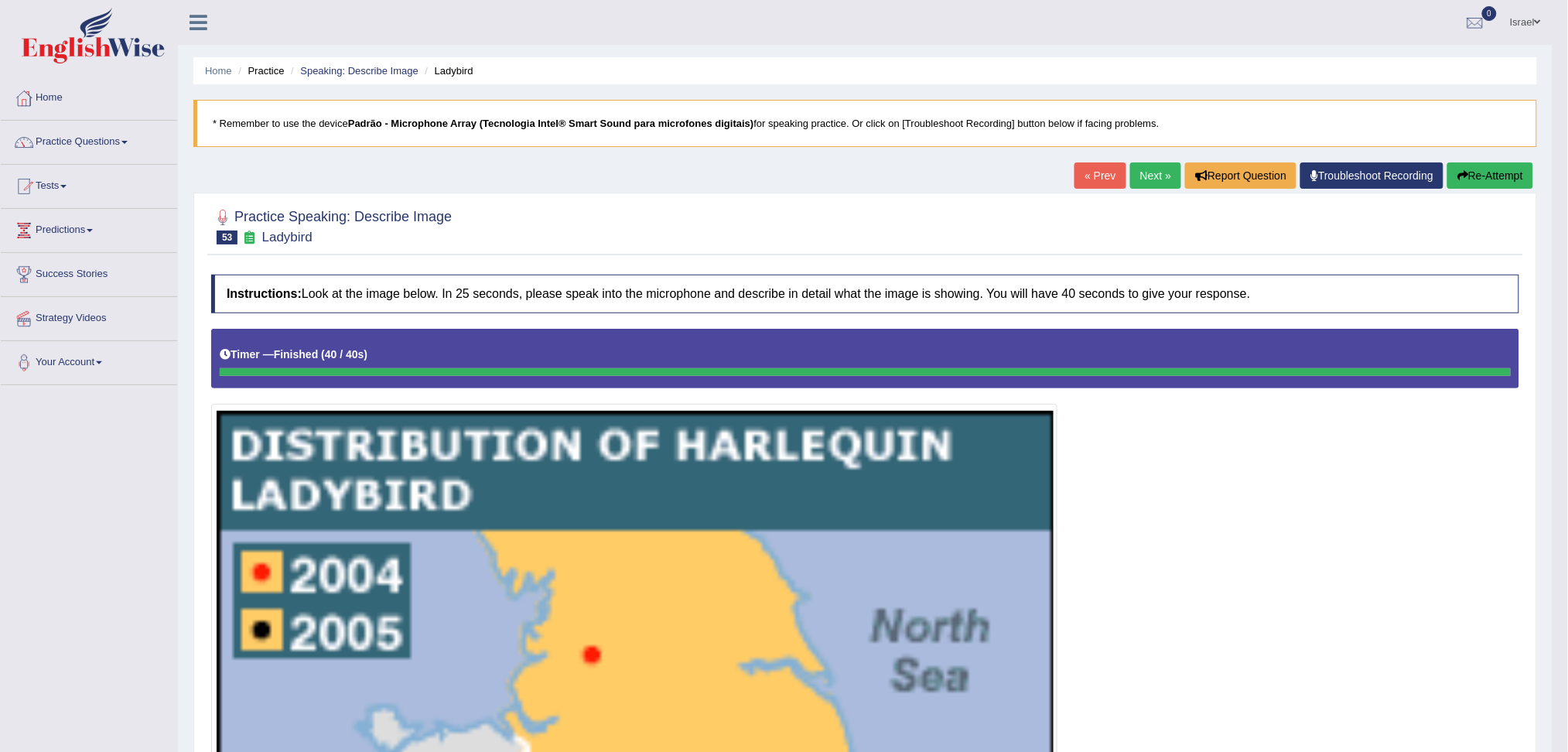
click at [1159, 174] on link "Next »" at bounding box center [1155, 175] width 51 height 26
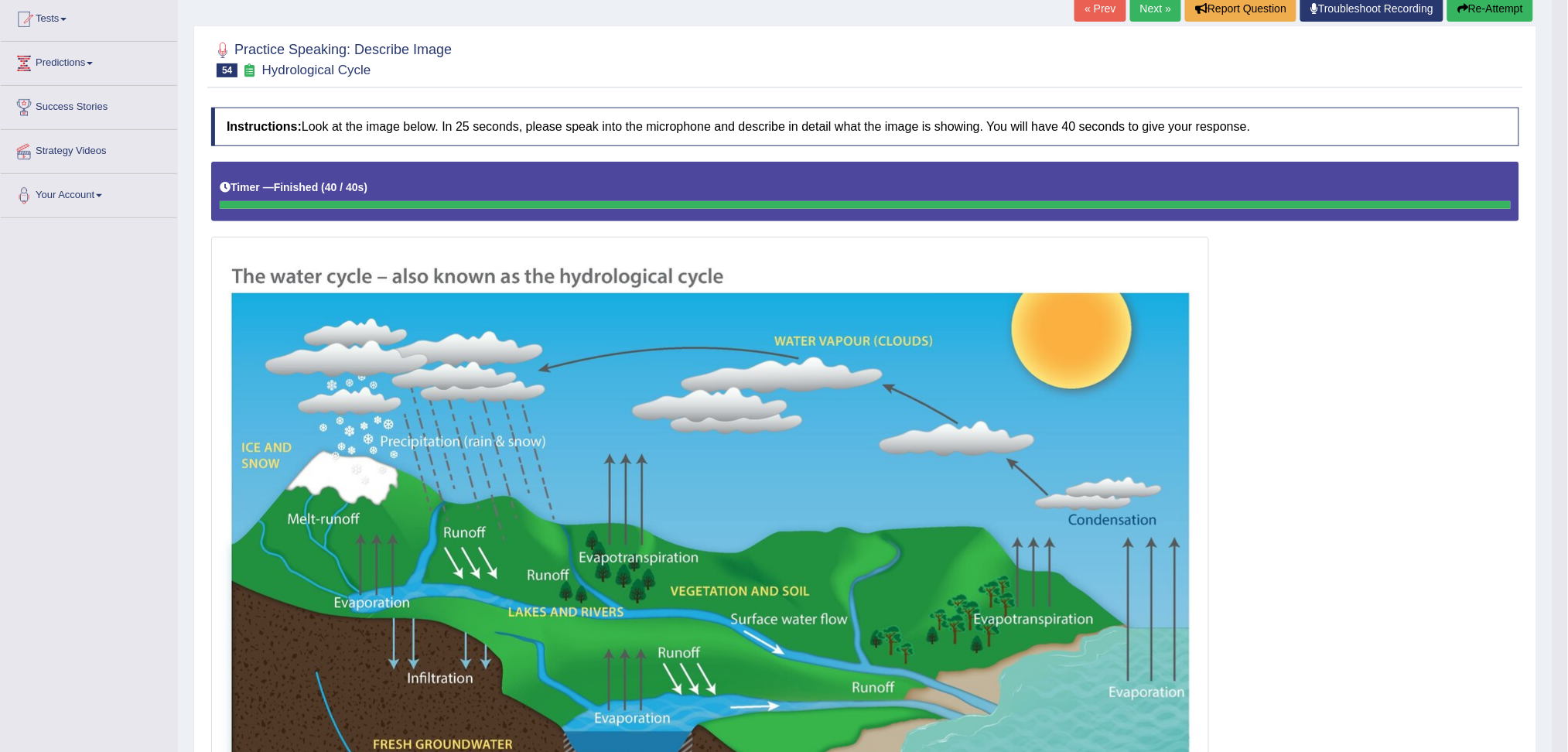
scroll to position [55, 0]
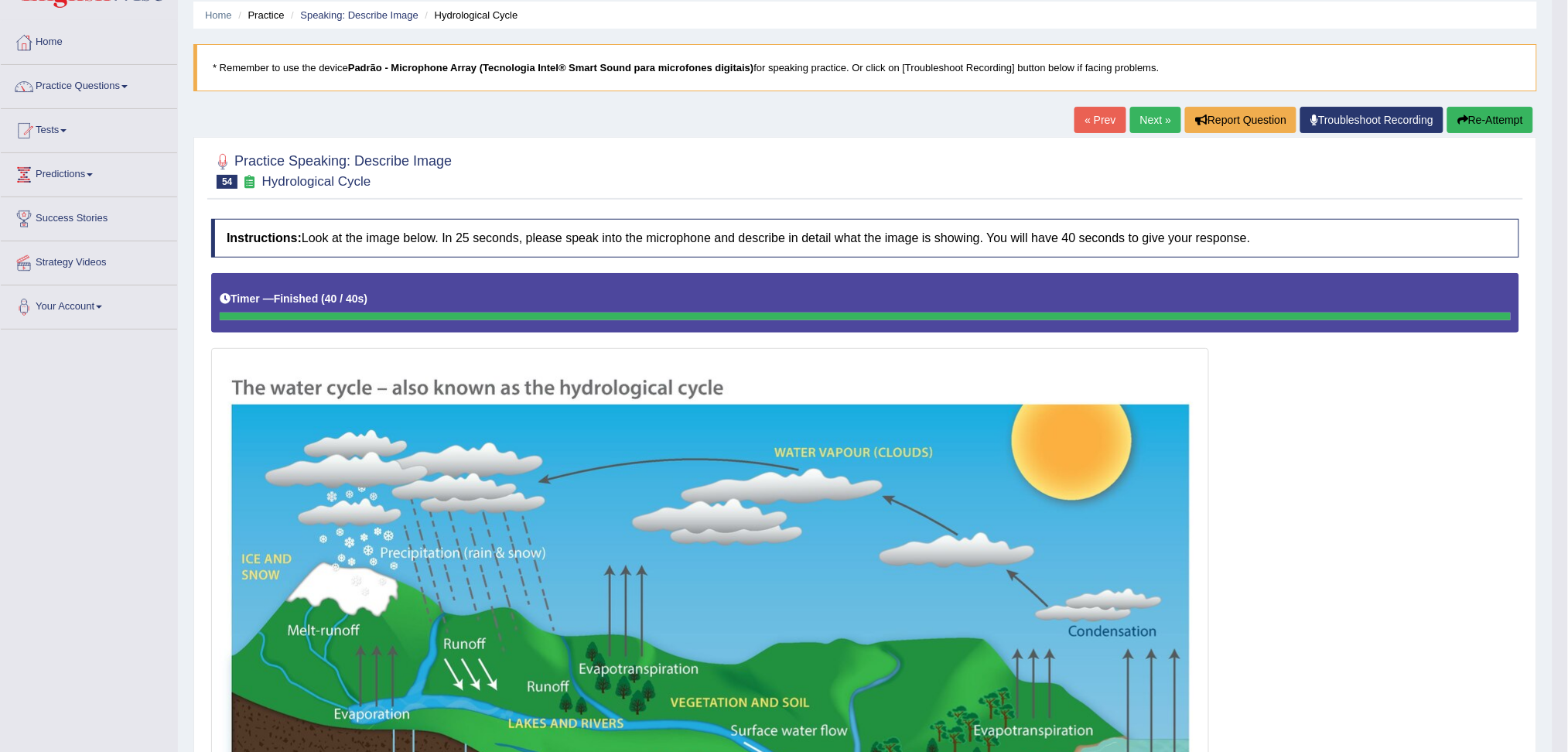
click at [1142, 117] on link "Next »" at bounding box center [1155, 119] width 51 height 26
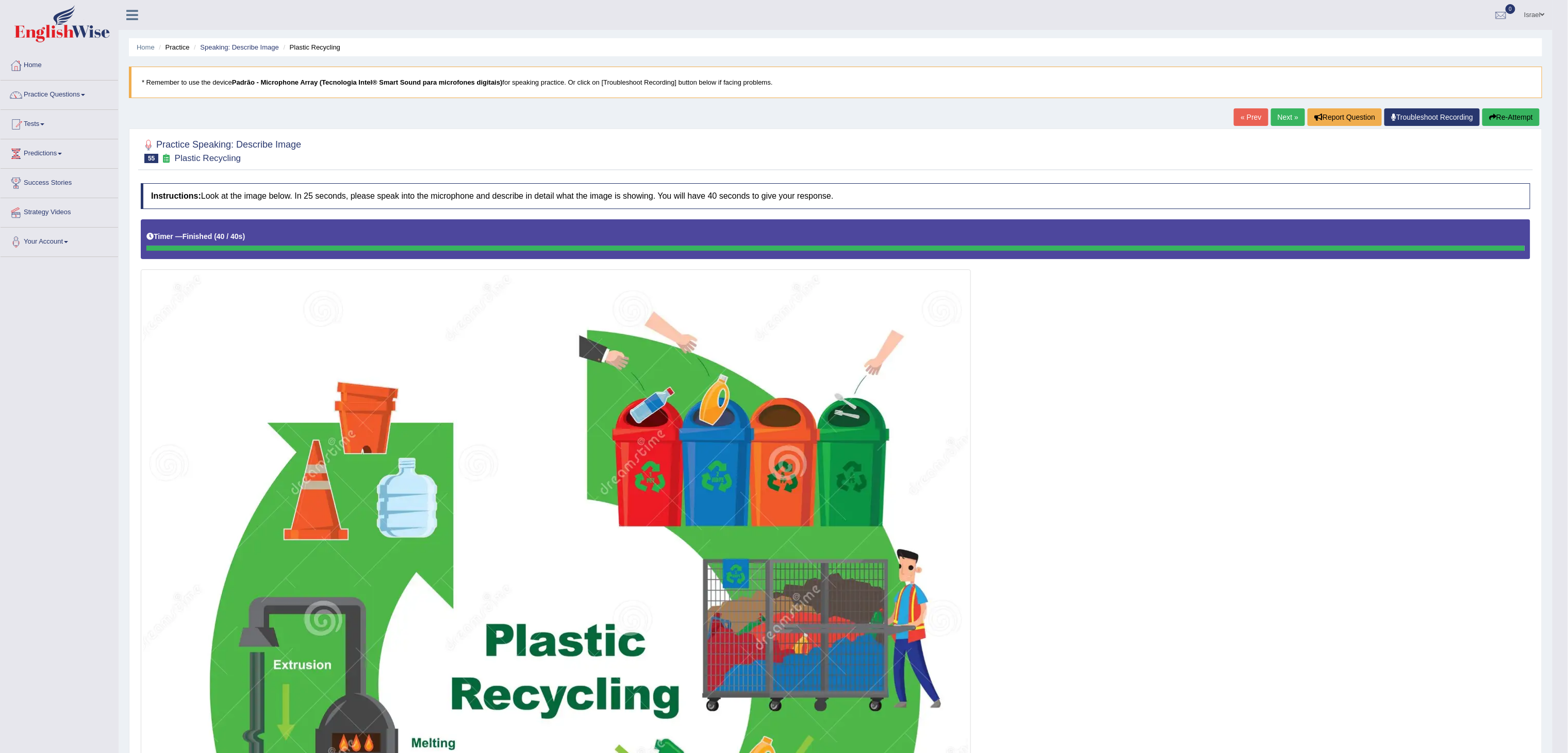
click at [1045, 122] on link "Next »" at bounding box center [1288, 117] width 34 height 17
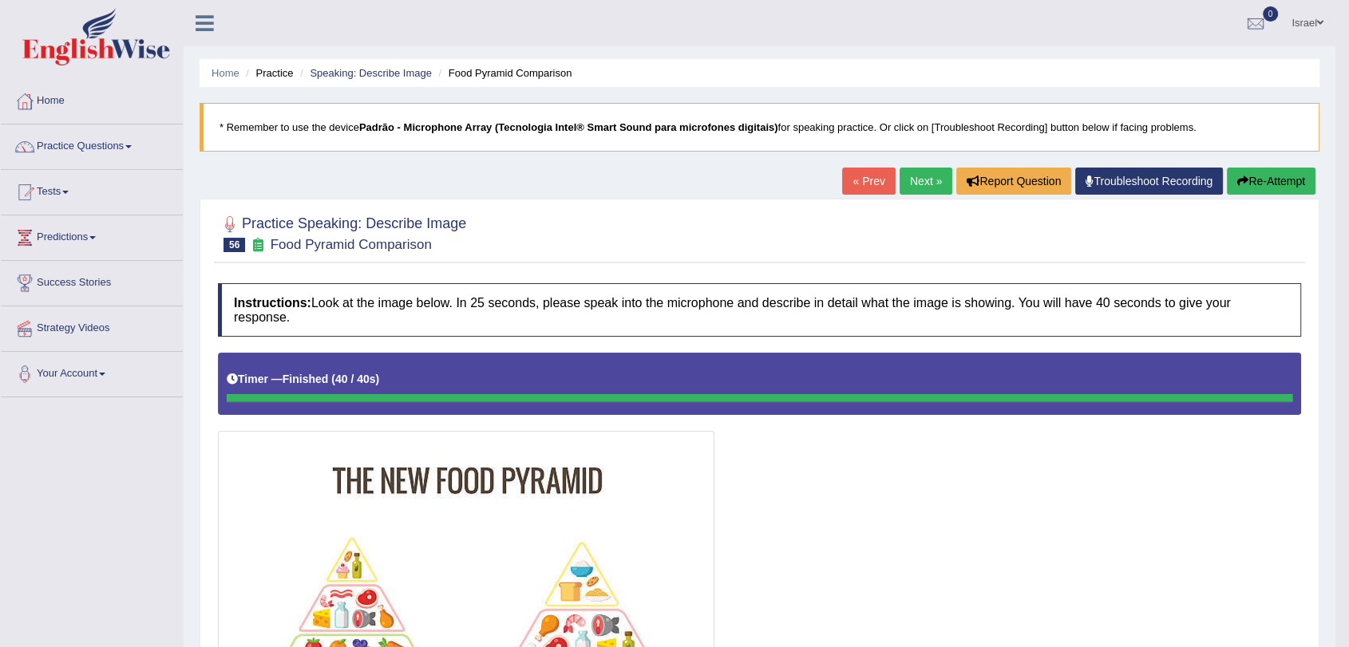
click at [923, 175] on link "Next »" at bounding box center [926, 181] width 53 height 27
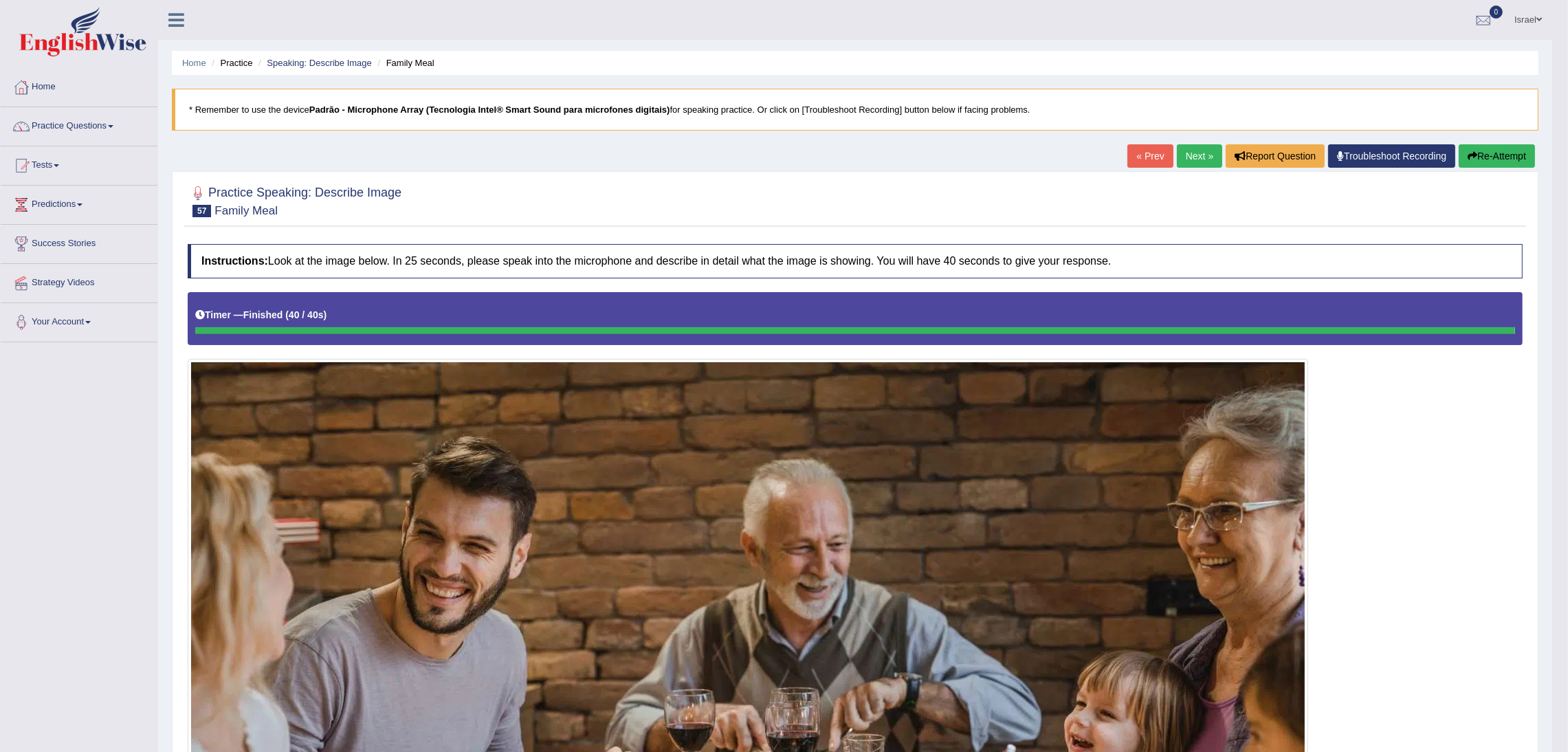
click at [1161, 153] on link "Next »" at bounding box center [1199, 156] width 46 height 23
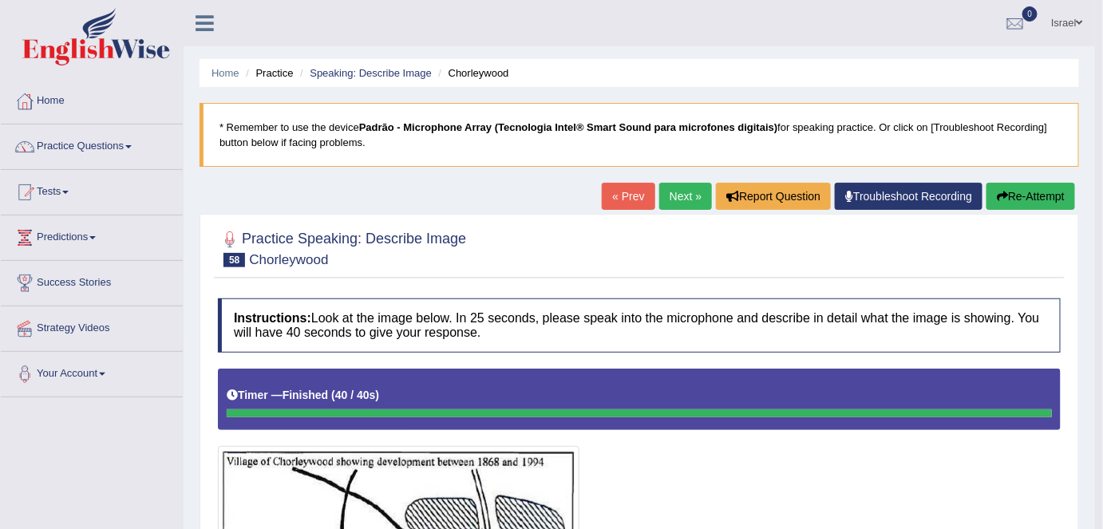
click at [691, 190] on link "Next »" at bounding box center [685, 196] width 53 height 27
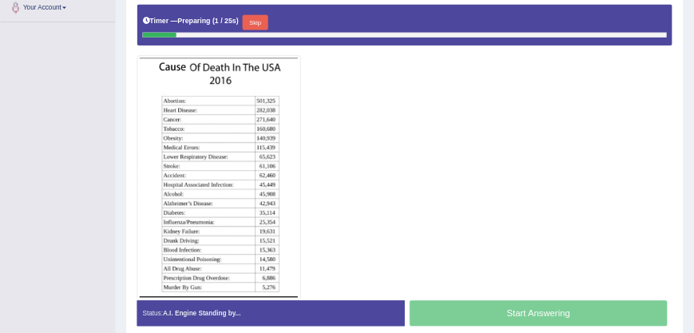
scroll to position [362, 0]
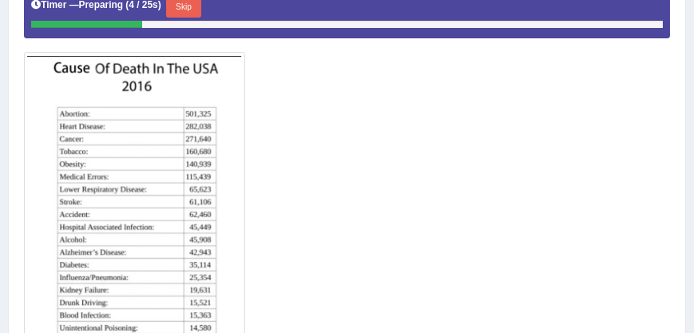
click at [224, 145] on img at bounding box center [134, 217] width 215 height 323
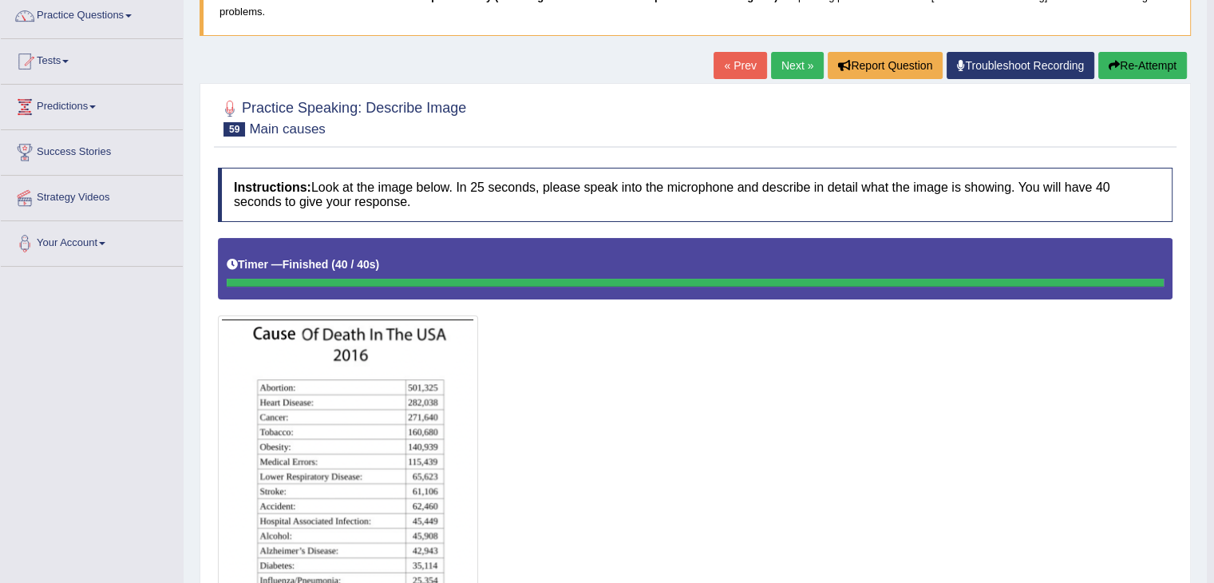
scroll to position [0, 0]
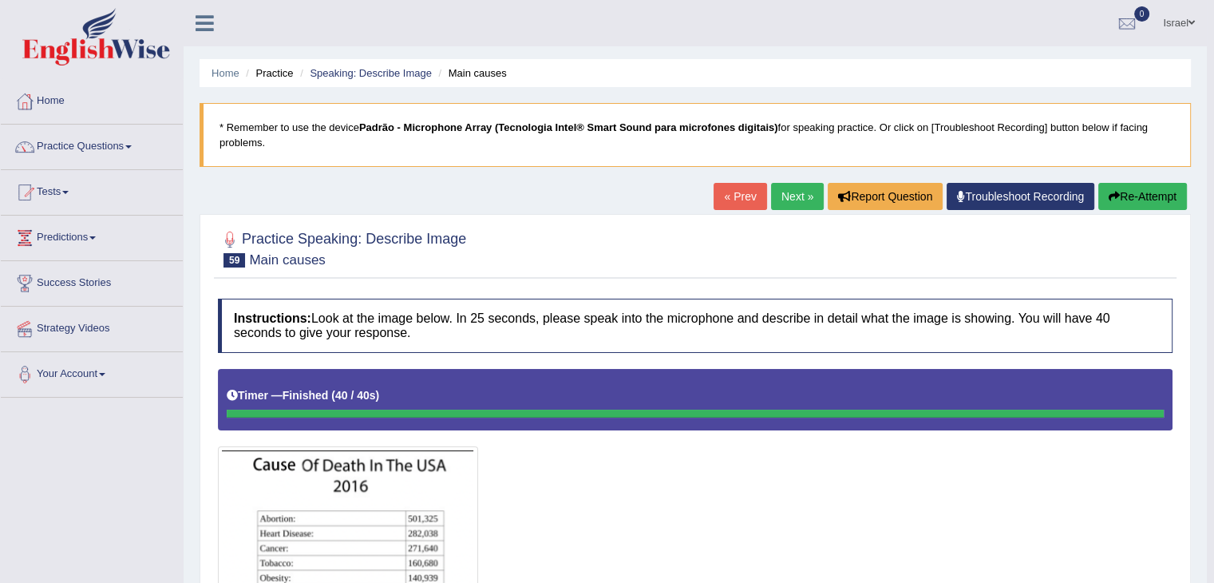
click at [793, 183] on link "Next »" at bounding box center [797, 196] width 53 height 27
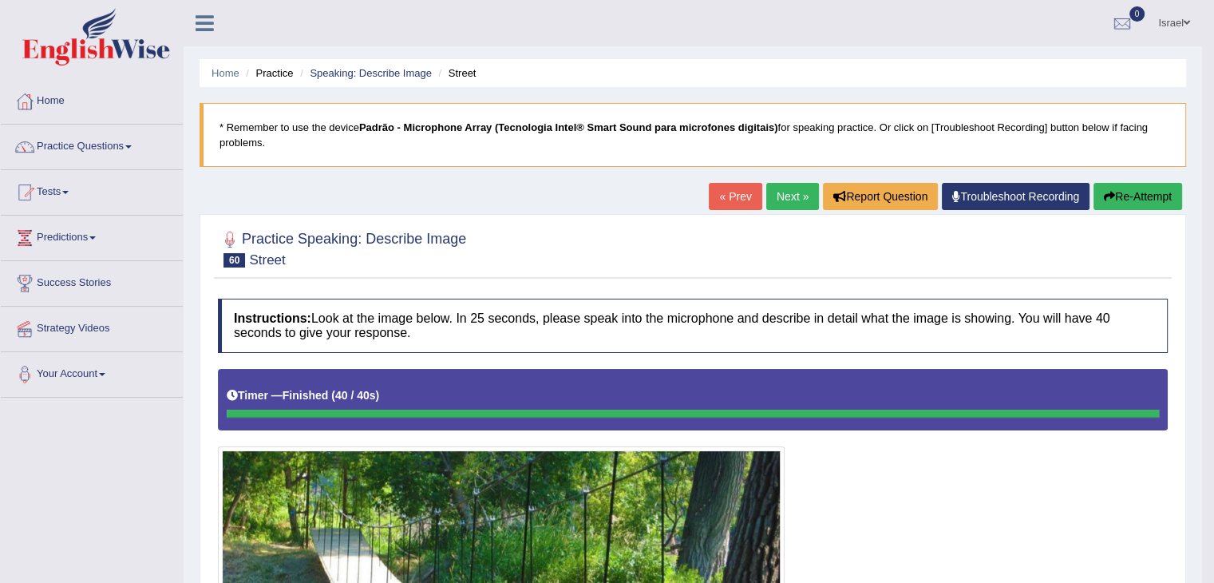
click at [783, 190] on link "Next »" at bounding box center [792, 196] width 53 height 27
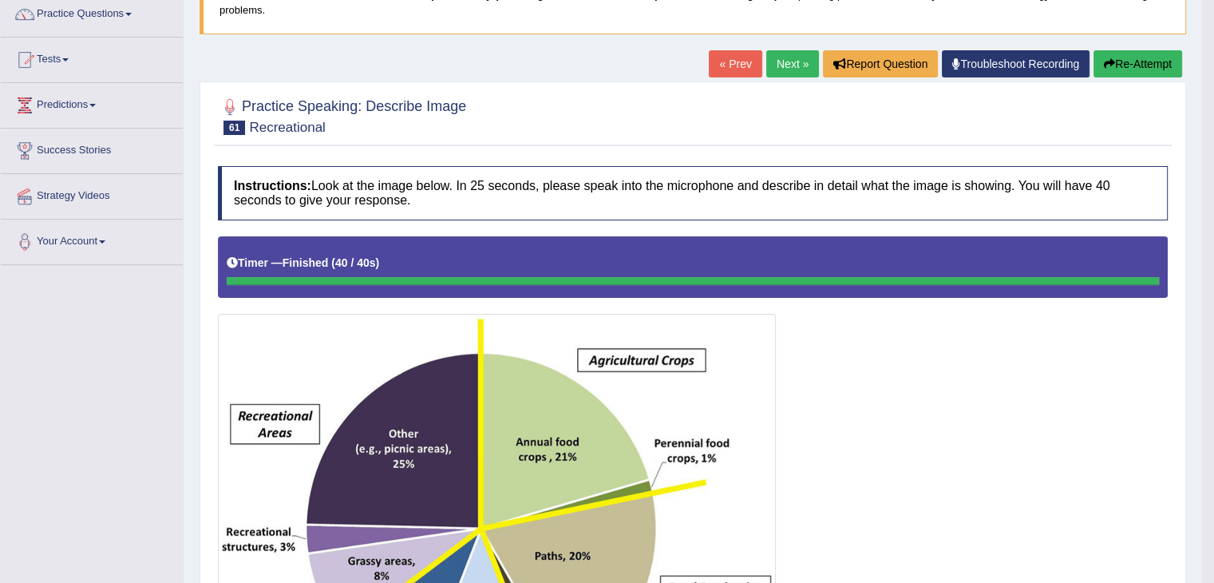
scroll to position [85, 0]
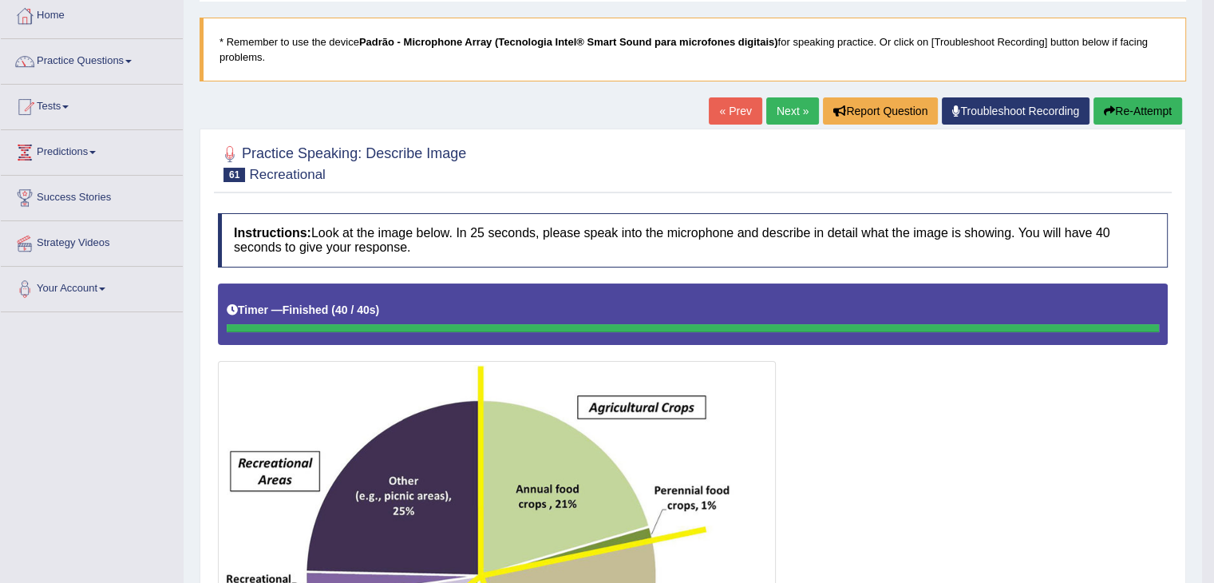
click at [789, 110] on link "Next »" at bounding box center [792, 110] width 53 height 27
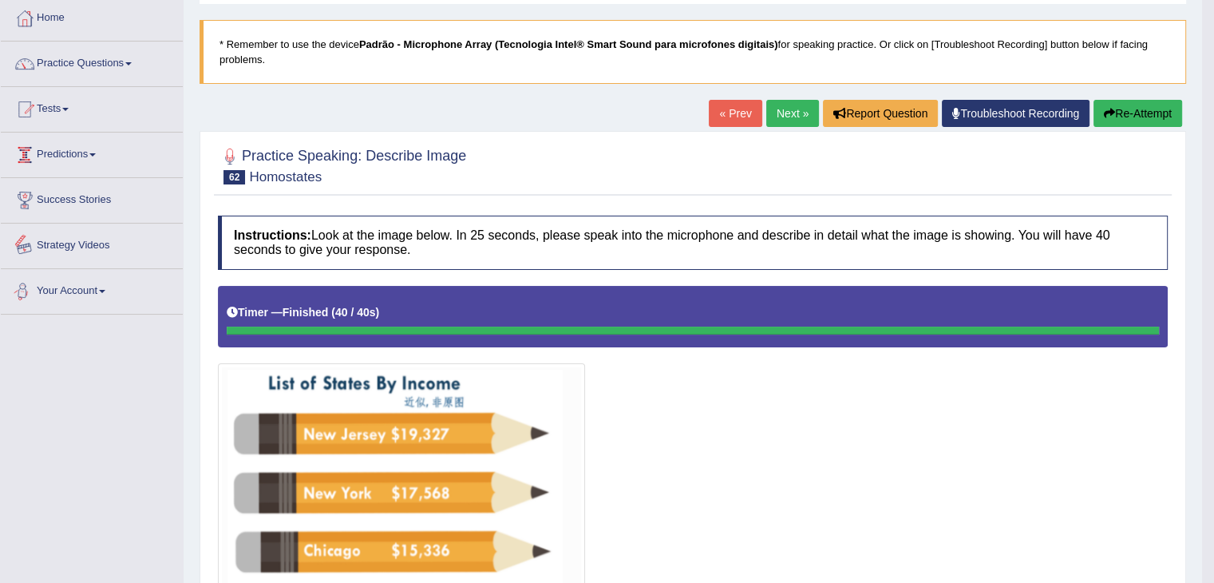
scroll to position [19, 0]
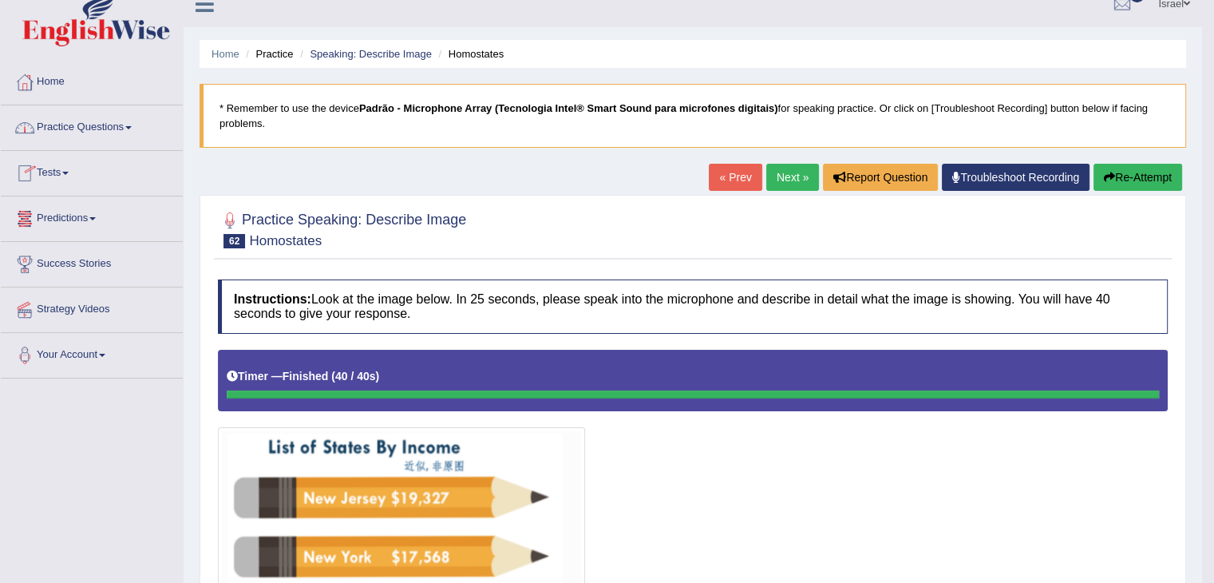
click at [103, 123] on link "Practice Questions" at bounding box center [92, 125] width 182 height 40
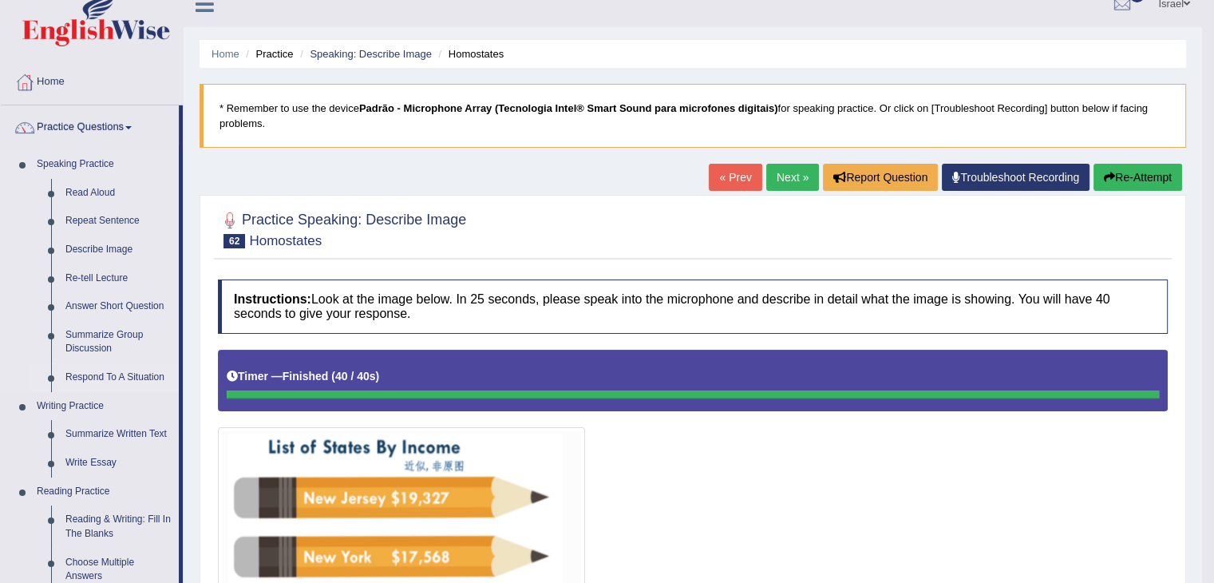
click at [143, 374] on link "Respond To A Situation" at bounding box center [118, 377] width 121 height 29
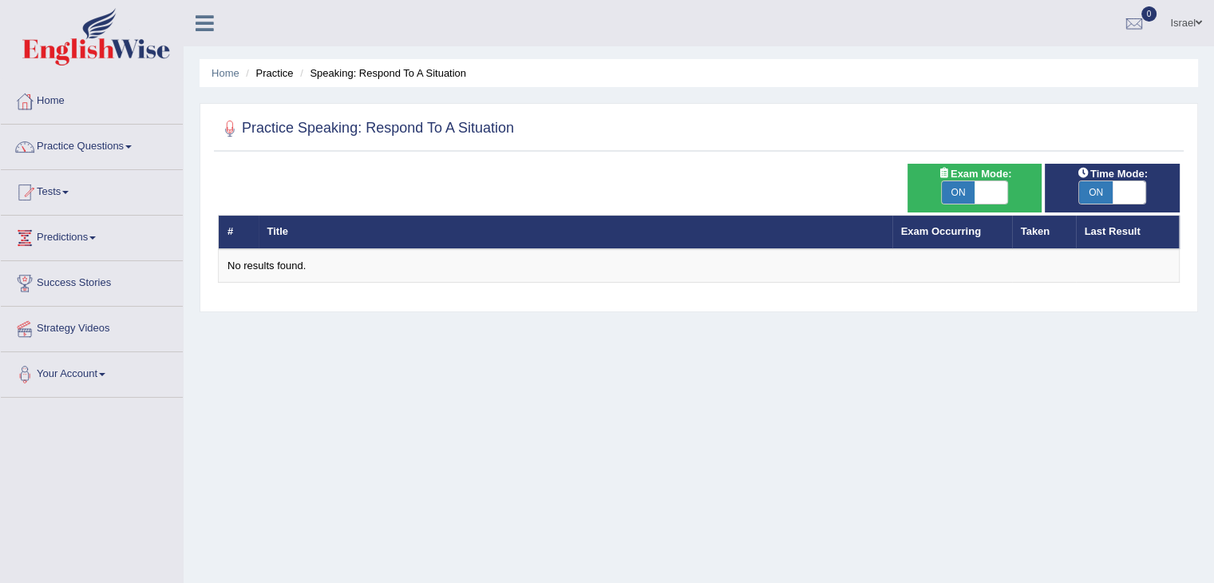
click at [986, 194] on span at bounding box center [992, 192] width 34 height 22
checkbox input "false"
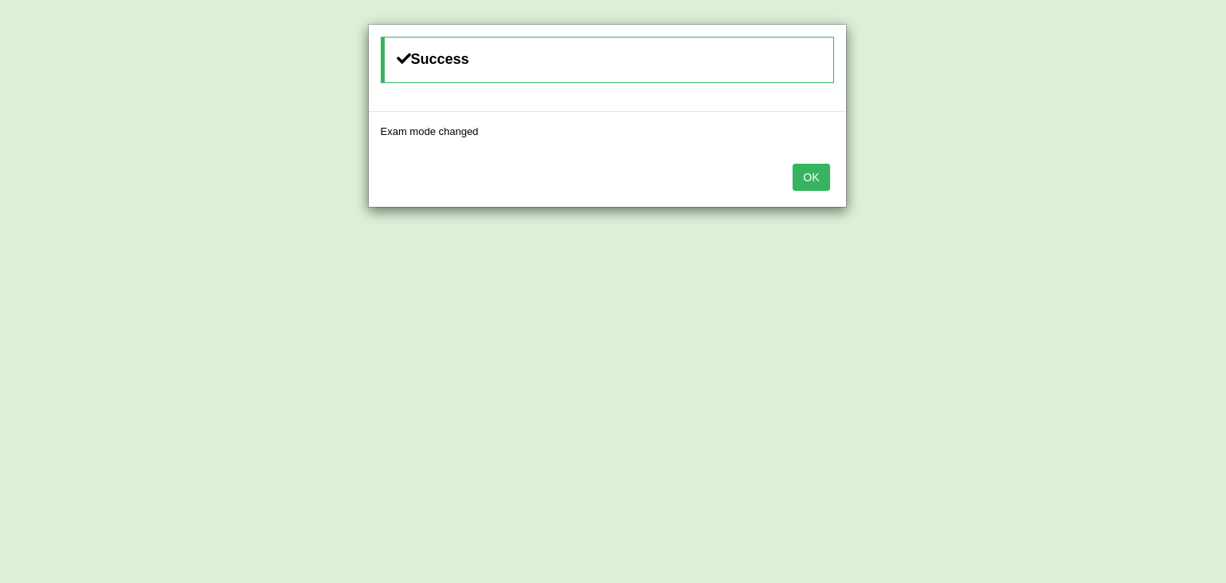
click at [820, 173] on button "OK" at bounding box center [811, 177] width 37 height 27
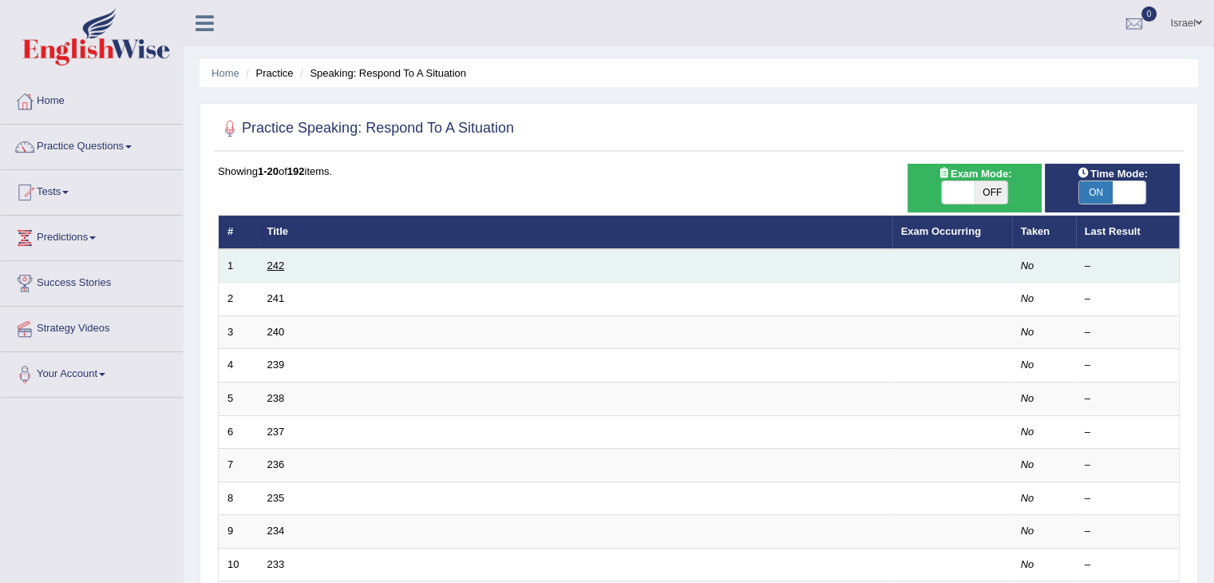
click at [275, 267] on link "242" at bounding box center [276, 265] width 18 height 12
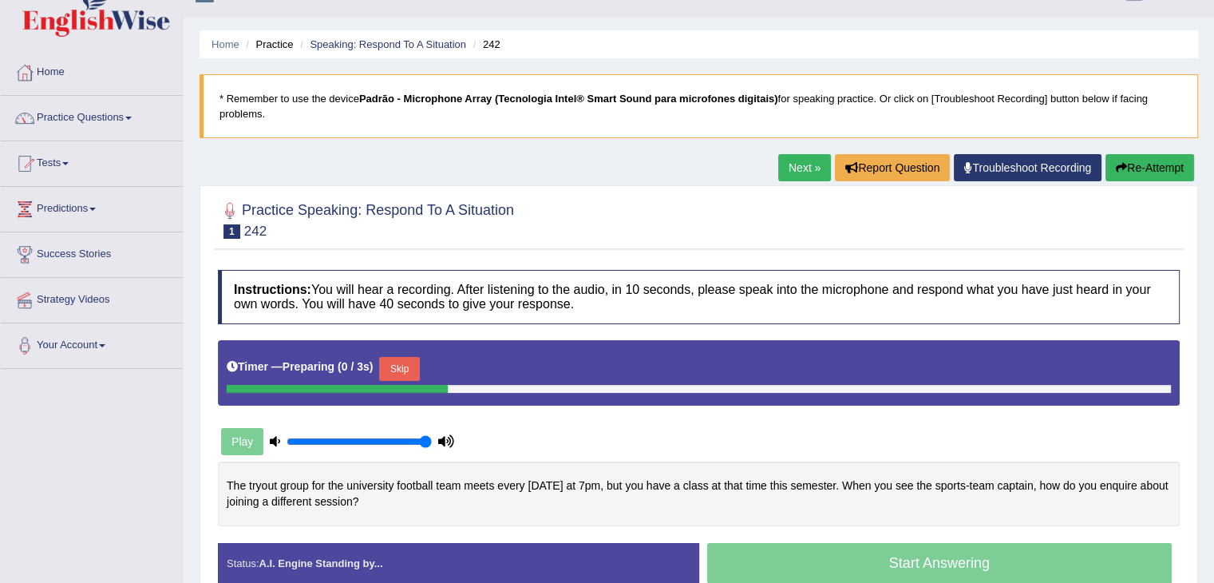
scroll to position [80, 0]
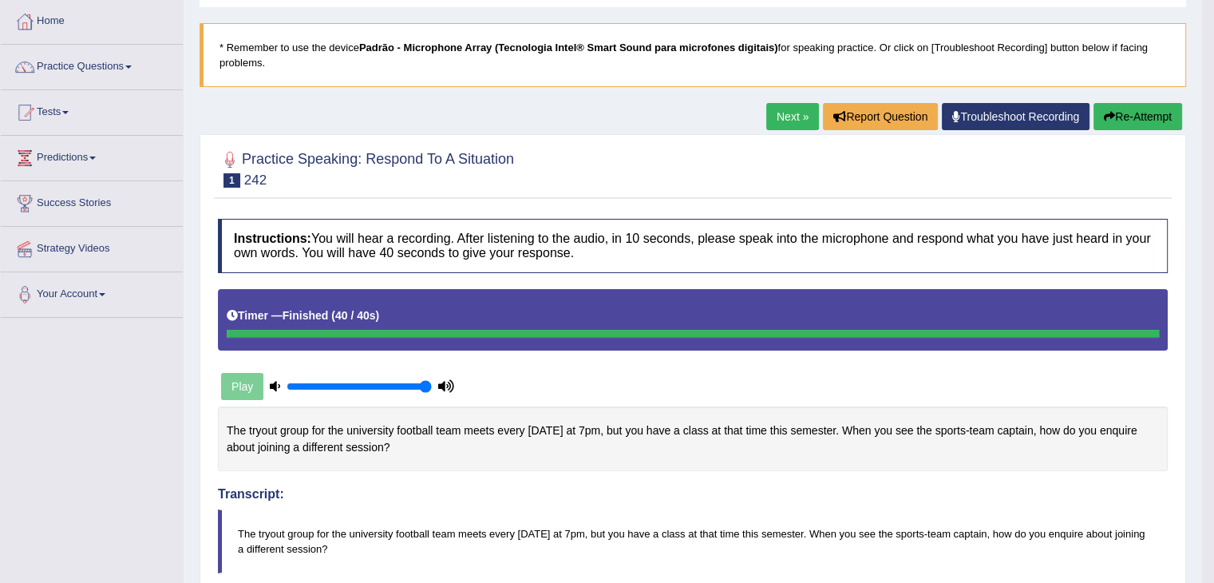
click at [553, 496] on h4 "Transcript:" at bounding box center [693, 457] width 950 height 87
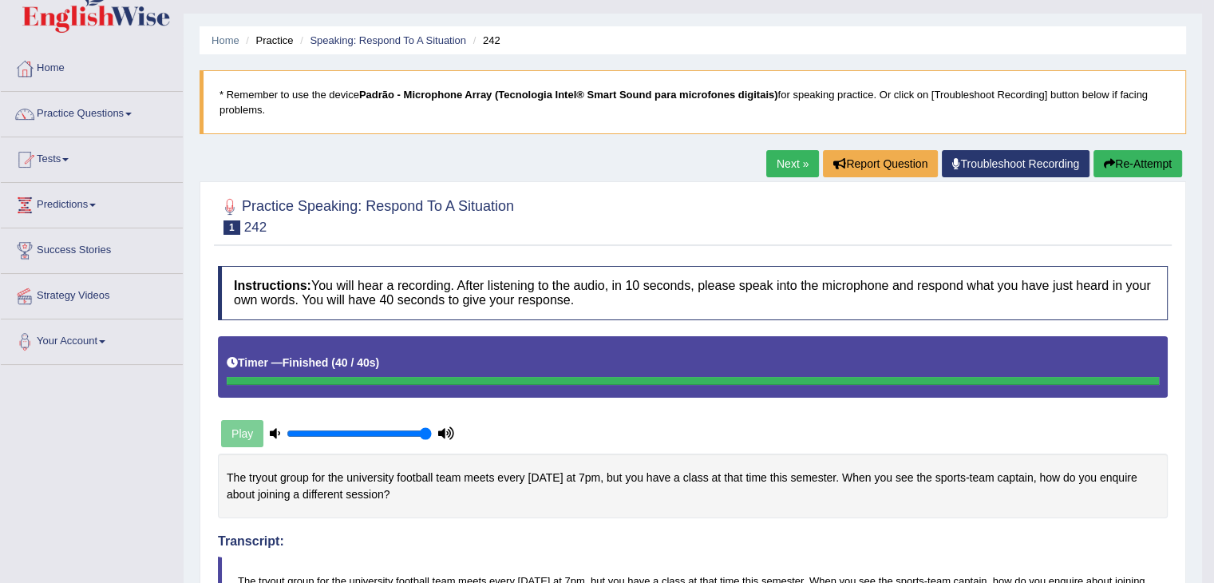
scroll to position [0, 0]
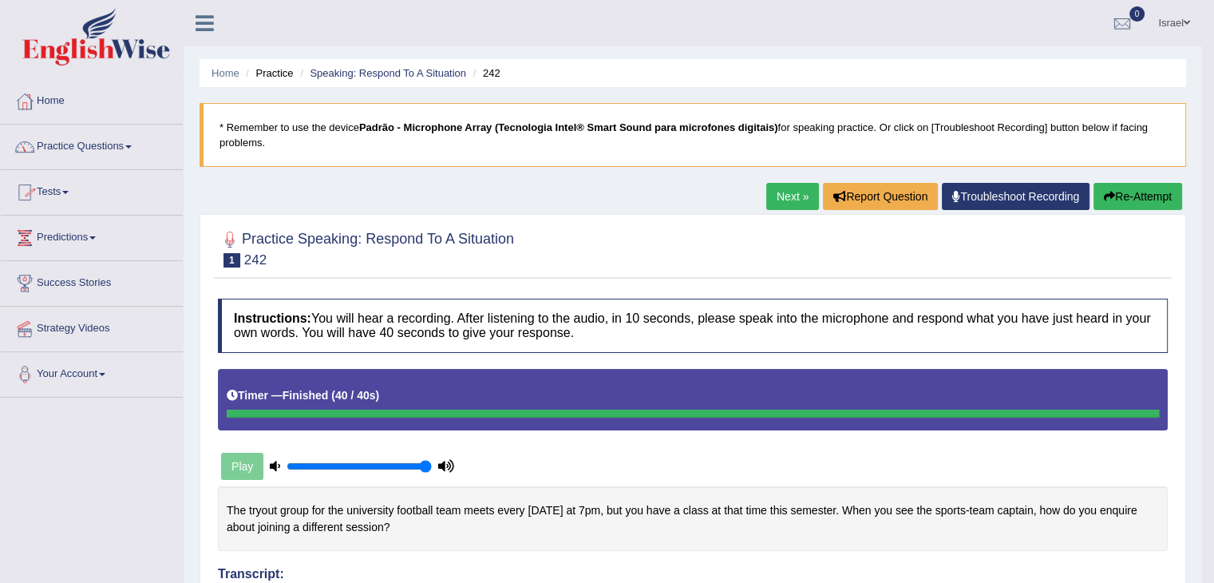
click at [105, 141] on link "Practice Questions" at bounding box center [92, 145] width 182 height 40
